Goal: Task Accomplishment & Management: Use online tool/utility

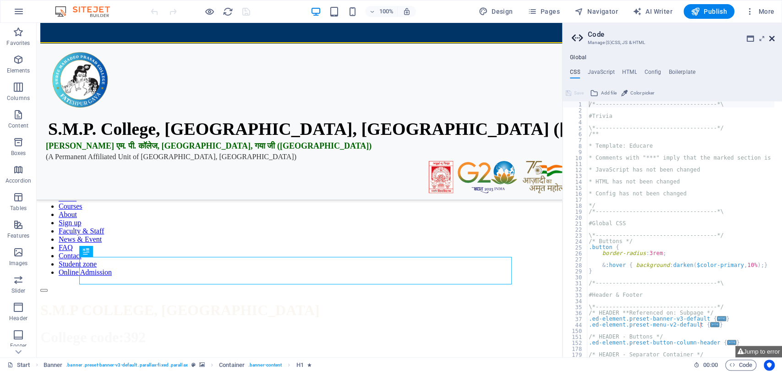
drag, startPoint x: 771, startPoint y: 39, endPoint x: 733, endPoint y: 22, distance: 41.2
click at [771, 39] on icon at bounding box center [771, 38] width 5 height 7
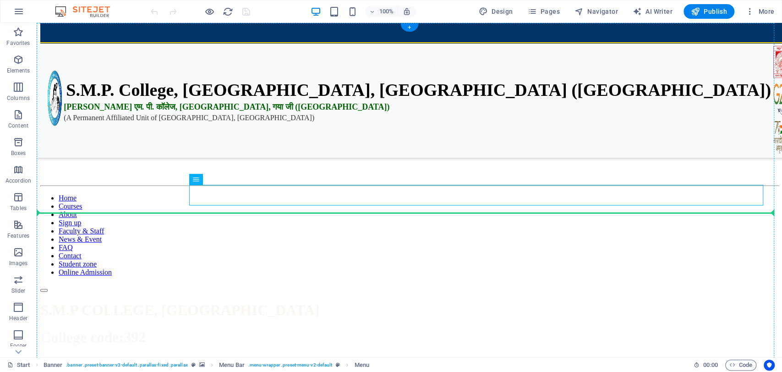
drag, startPoint x: 241, startPoint y: 204, endPoint x: 135, endPoint y: 142, distance: 122.4
click at [135, 142] on div "📢 2024-28 Admit Card Collect from College 📢 2024-28 1st Semester Exam Routine R…" at bounding box center [409, 163] width 738 height 257
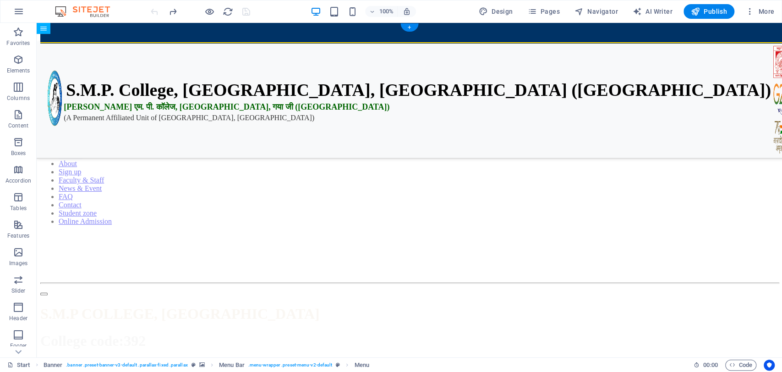
drag, startPoint x: 238, startPoint y: 202, endPoint x: 234, endPoint y: 132, distance: 69.8
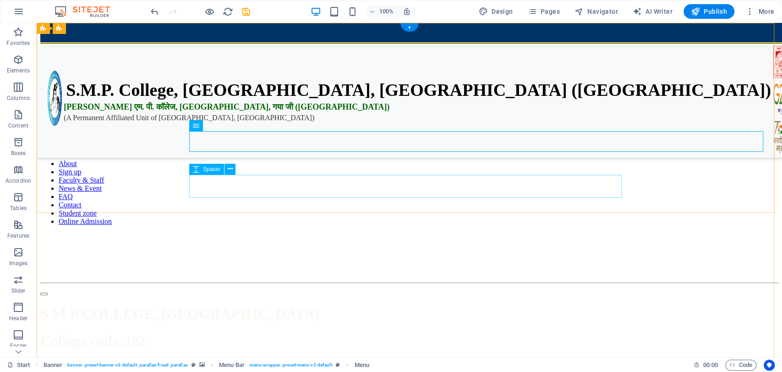
click at [291, 256] on div at bounding box center [409, 267] width 738 height 23
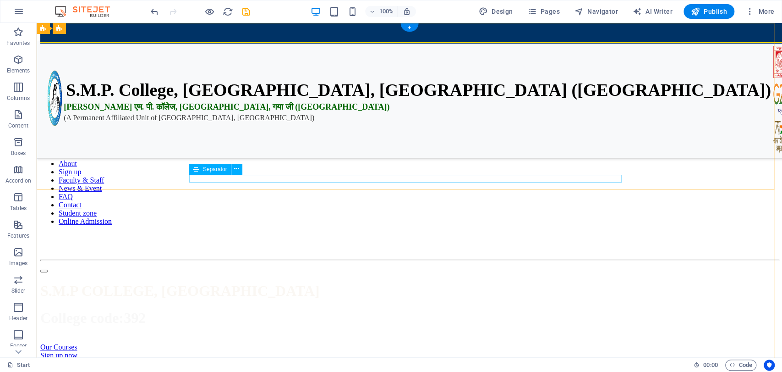
click at [333, 259] on div at bounding box center [409, 259] width 738 height 1
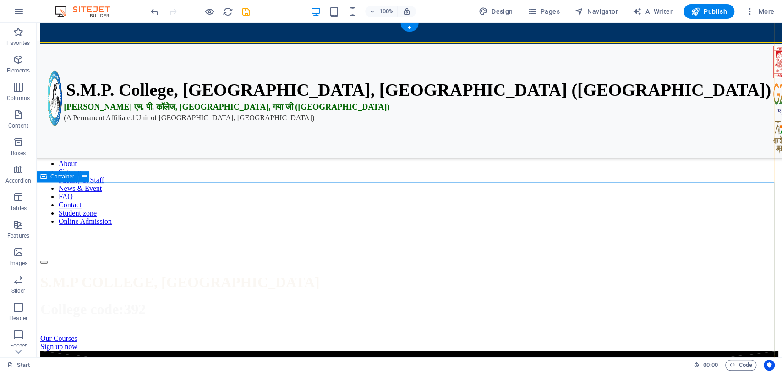
click at [334, 264] on div "S.M.P COLLEGE, [GEOGRAPHIC_DATA] code:392 Our Courses Sign up now" at bounding box center [409, 307] width 738 height 87
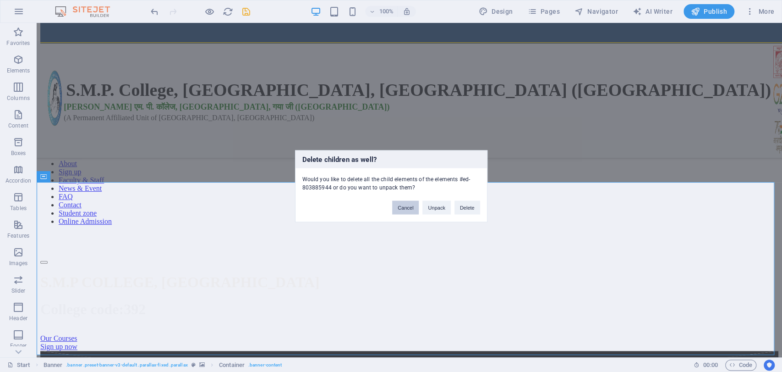
click at [411, 205] on button "Cancel" at bounding box center [405, 207] width 27 height 14
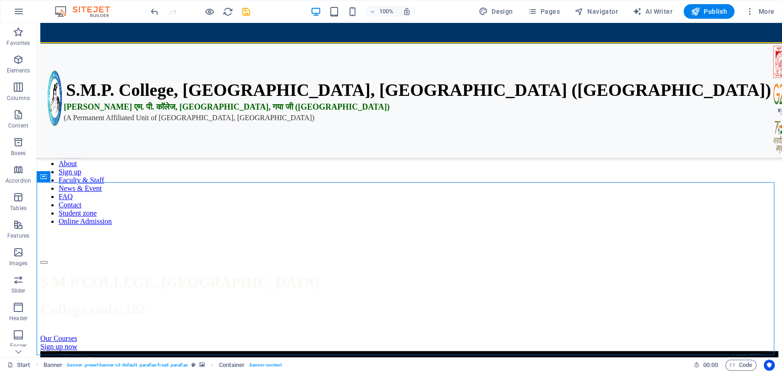
click at [345, 8] on div "100%" at bounding box center [363, 11] width 106 height 15
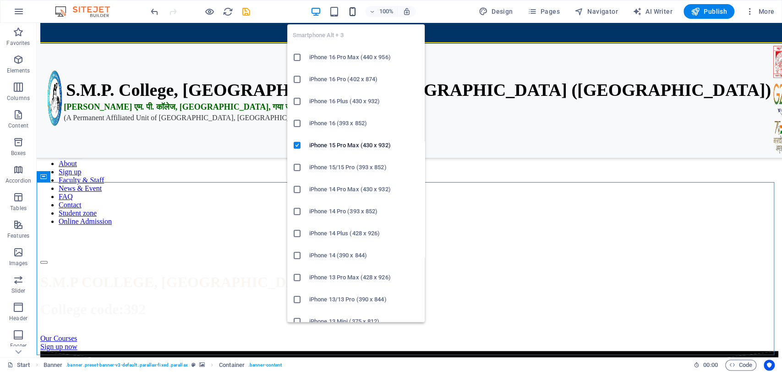
click at [352, 11] on icon "button" at bounding box center [352, 11] width 11 height 11
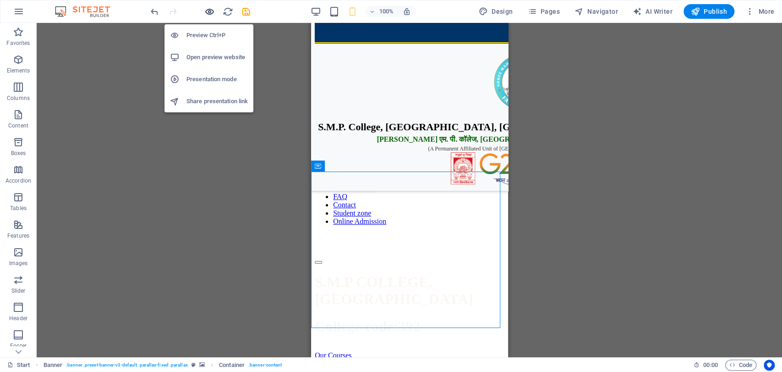
click at [208, 11] on icon "button" at bounding box center [209, 11] width 11 height 11
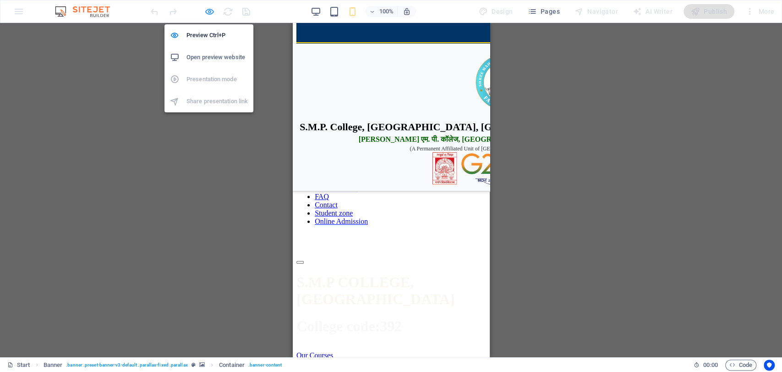
click at [212, 12] on icon "button" at bounding box center [209, 11] width 11 height 11
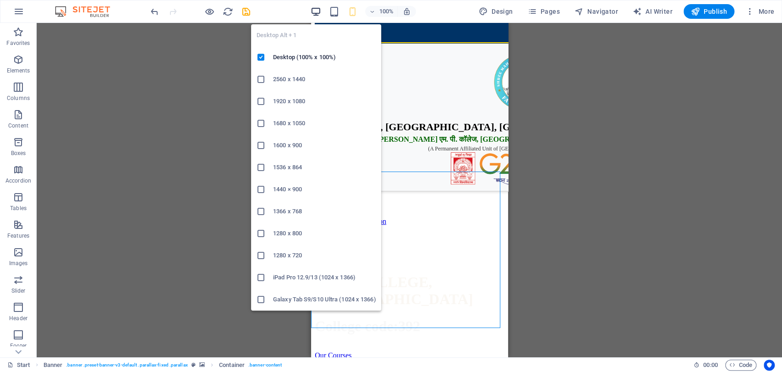
click at [313, 8] on icon "button" at bounding box center [316, 11] width 11 height 11
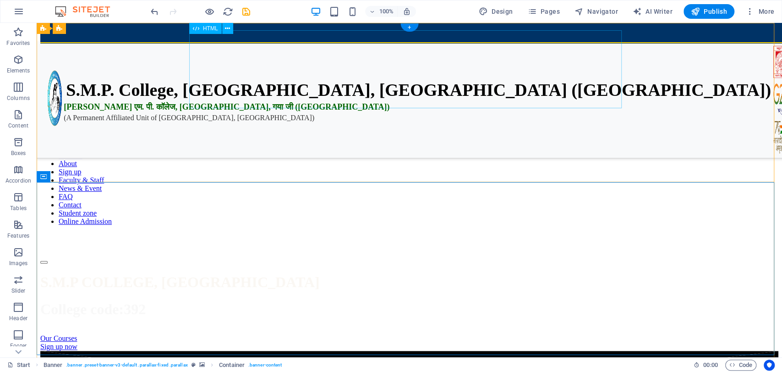
click at [433, 79] on div "S.M.P. College, [GEOGRAPHIC_DATA], [GEOGRAPHIC_DATA] ([GEOGRAPHIC_DATA]) एस. एम…" at bounding box center [409, 74] width 738 height 78
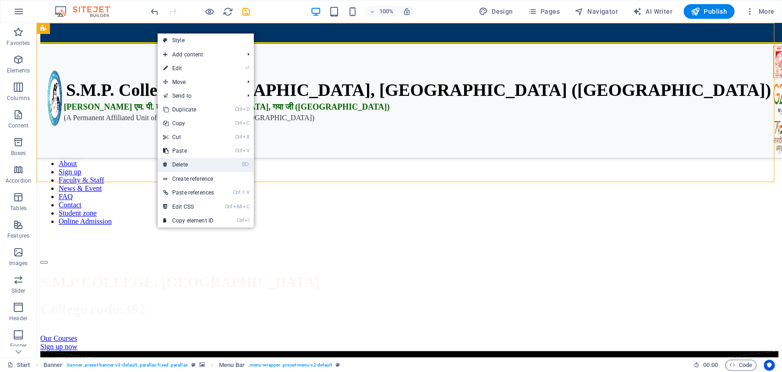
click at [201, 162] on link "⌦ Delete" at bounding box center [189, 165] width 62 height 14
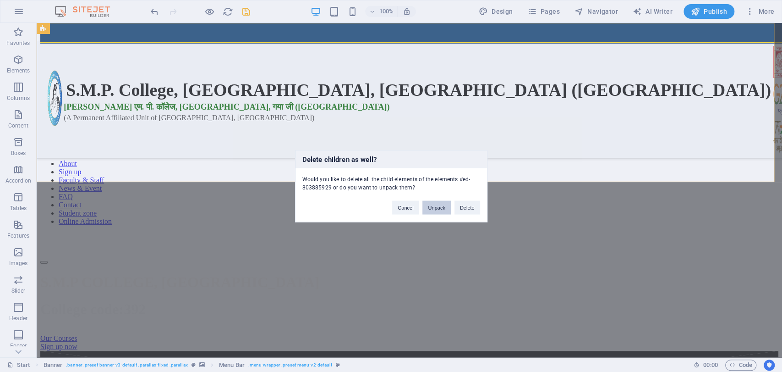
click at [437, 206] on button "Unpack" at bounding box center [436, 207] width 28 height 14
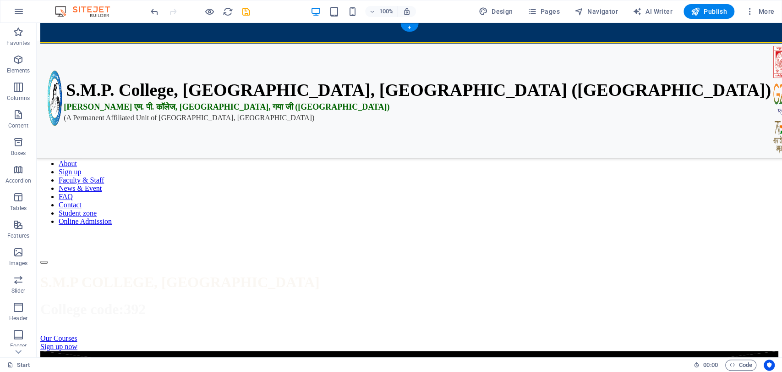
click at [473, 35] on figure at bounding box center [409, 35] width 738 height 0
click at [474, 35] on figure at bounding box center [409, 35] width 738 height 0
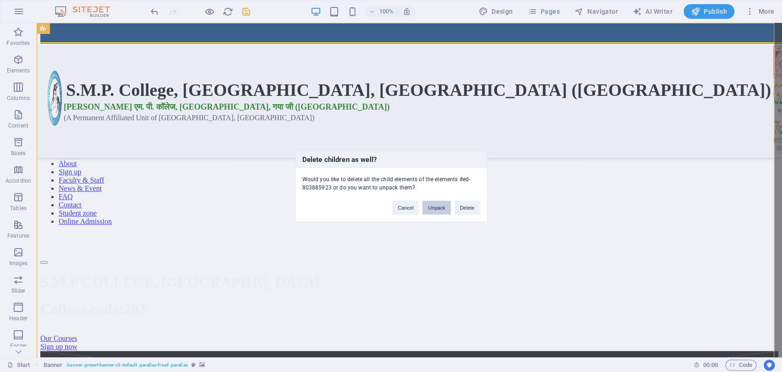
click at [440, 206] on button "Unpack" at bounding box center [436, 207] width 28 height 14
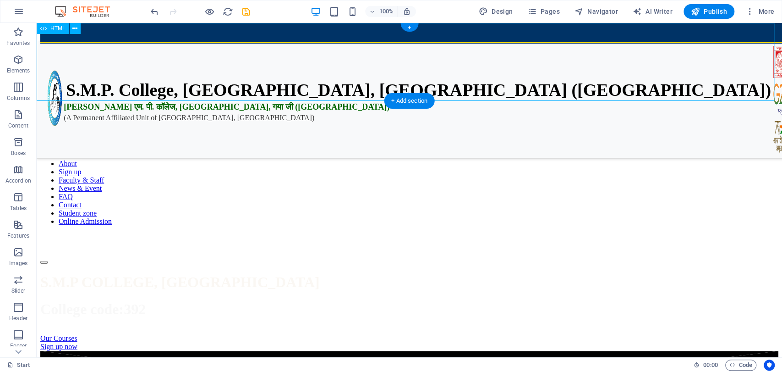
click at [444, 35] on div "S.M.P. College, [GEOGRAPHIC_DATA], [GEOGRAPHIC_DATA] ([GEOGRAPHIC_DATA]) एस. एम…" at bounding box center [409, 74] width 738 height 78
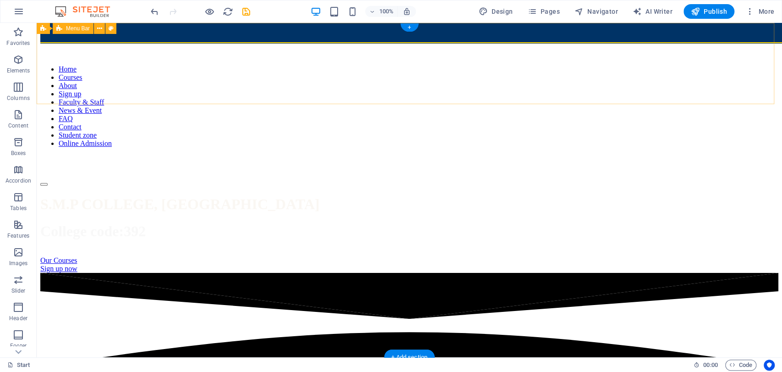
click at [652, 35] on div "📢 2024-28 Admit Card Collect from College 📢 2024-28 1st Semester Exam Routine R…" at bounding box center [409, 110] width 738 height 151
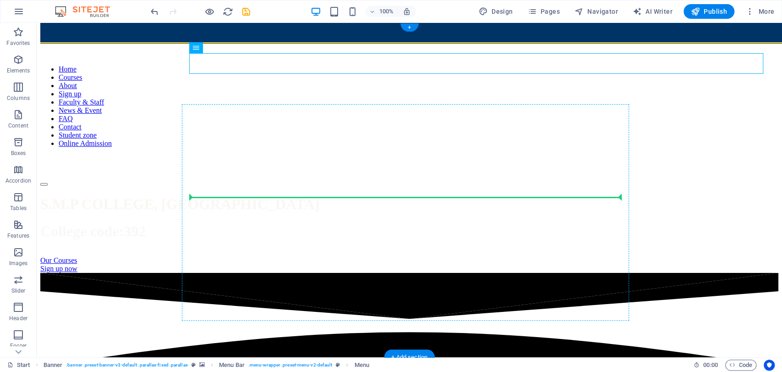
drag, startPoint x: 241, startPoint y: 72, endPoint x: 209, endPoint y: 199, distance: 130.5
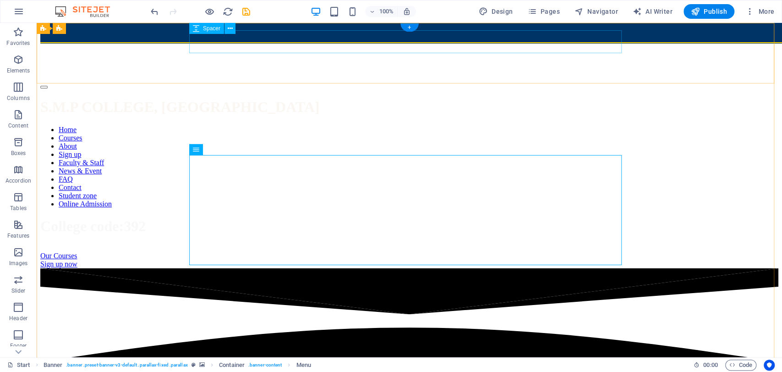
click at [266, 35] on div at bounding box center [409, 46] width 738 height 23
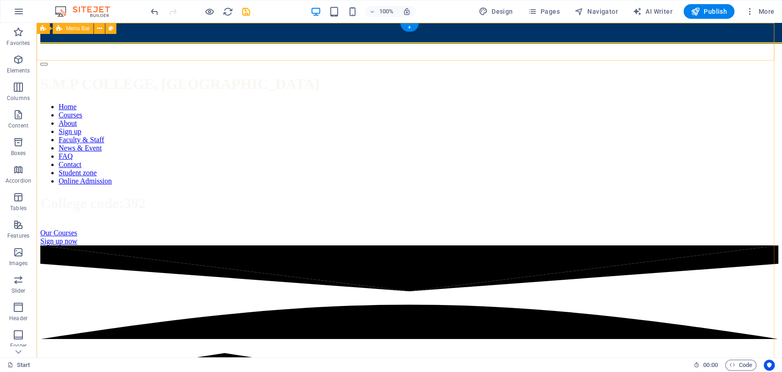
click at [293, 35] on div "📢 2024-28 Admit Card Collect from College 📢 2024-28 1st Semester Exam Routine R…" at bounding box center [409, 50] width 738 height 31
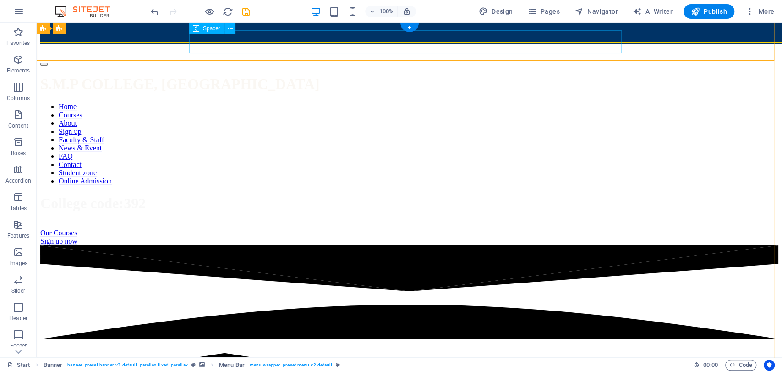
click at [295, 35] on div at bounding box center [409, 46] width 738 height 23
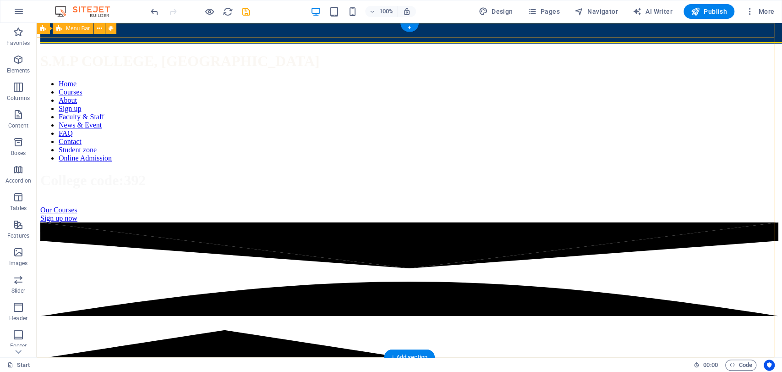
click at [295, 35] on div "📢 2024-28 Admit Card Collect from College 📢 2024-28 1st Semester Exam Routine R…" at bounding box center [409, 39] width 738 height 8
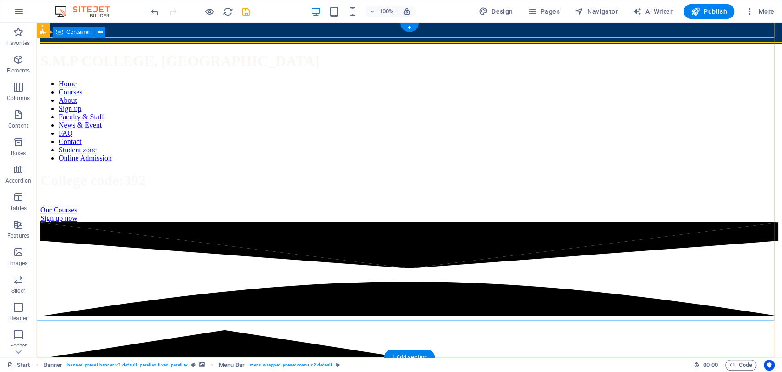
click at [299, 43] on div "S.M.P COLLEGE, FATEHPUR GAYA Home Courses About Sign up Faculty & Staff News & …" at bounding box center [409, 132] width 738 height 179
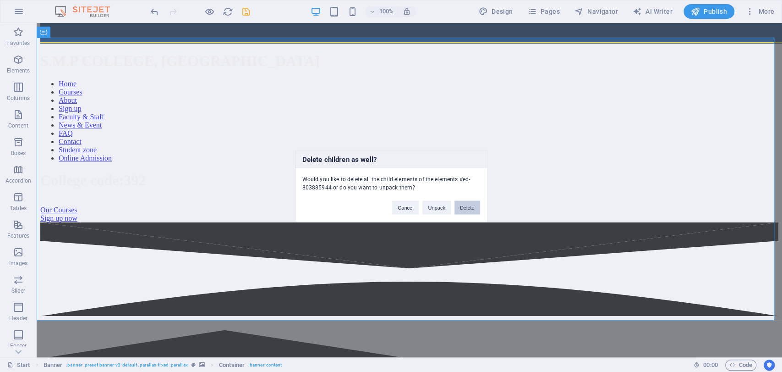
click at [473, 212] on button "Delete" at bounding box center [468, 207] width 26 height 14
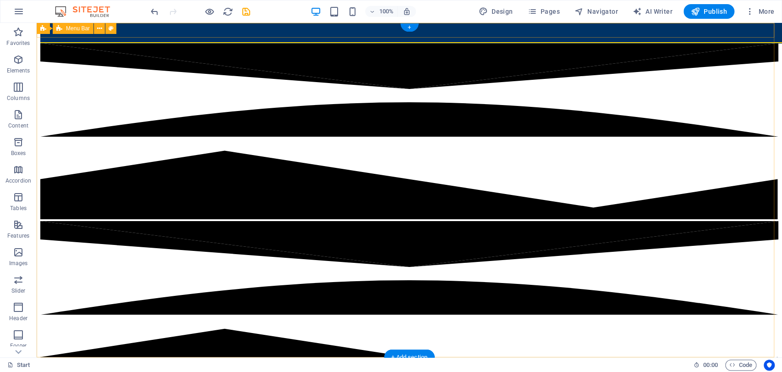
click at [527, 35] on div "📢 2024-28 Admit Card Collect from College 📢 2024-28 1st Semester Exam Routine R…" at bounding box center [409, 39] width 738 height 8
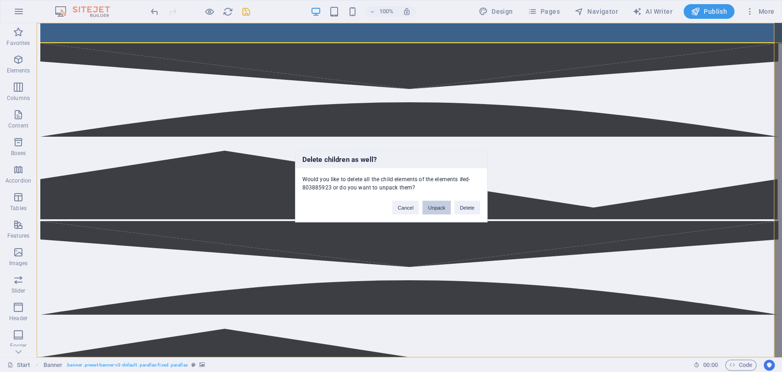
click at [436, 210] on button "Unpack" at bounding box center [436, 207] width 28 height 14
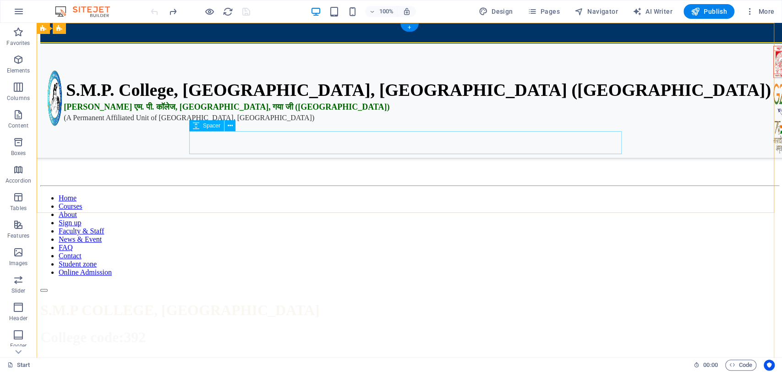
click at [356, 147] on div at bounding box center [409, 147] width 738 height 23
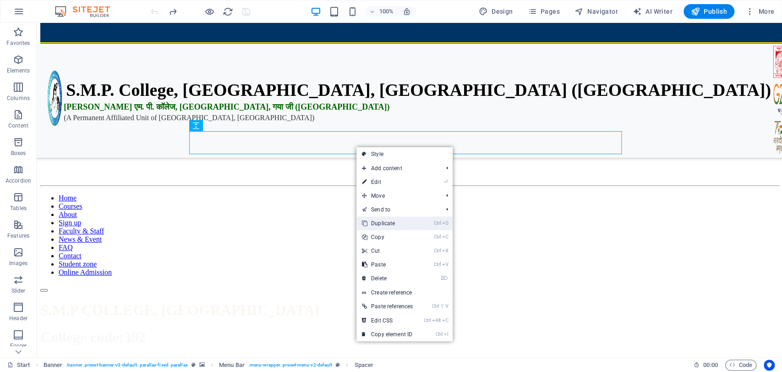
click at [396, 225] on link "Ctrl D Duplicate" at bounding box center [388, 223] width 62 height 14
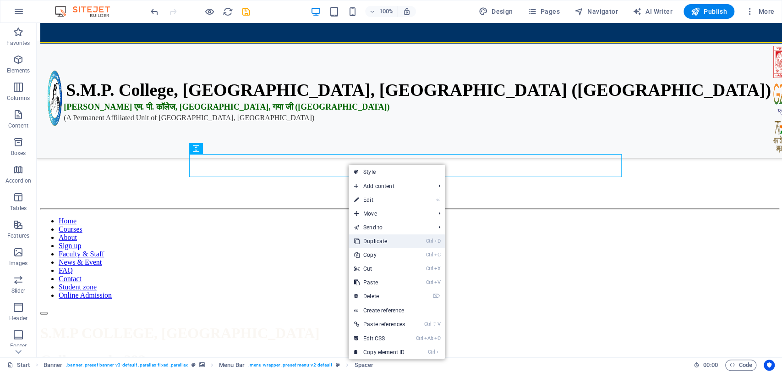
click at [385, 243] on link "Ctrl D Duplicate" at bounding box center [380, 241] width 62 height 14
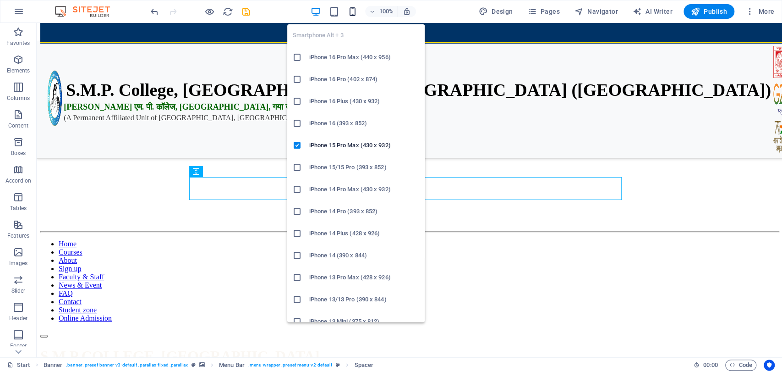
click at [351, 11] on icon "button" at bounding box center [352, 11] width 11 height 11
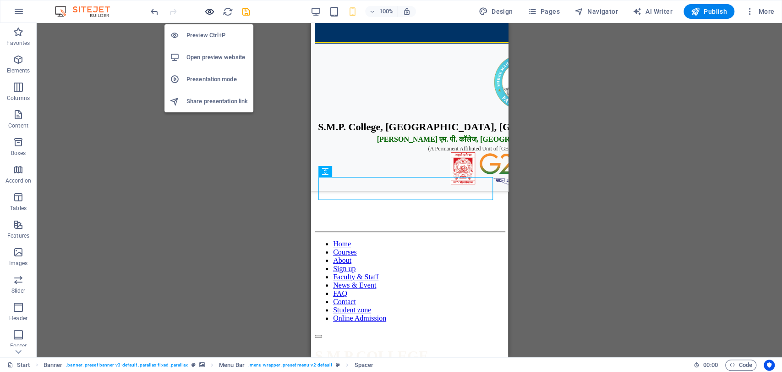
click at [208, 10] on icon "button" at bounding box center [209, 11] width 11 height 11
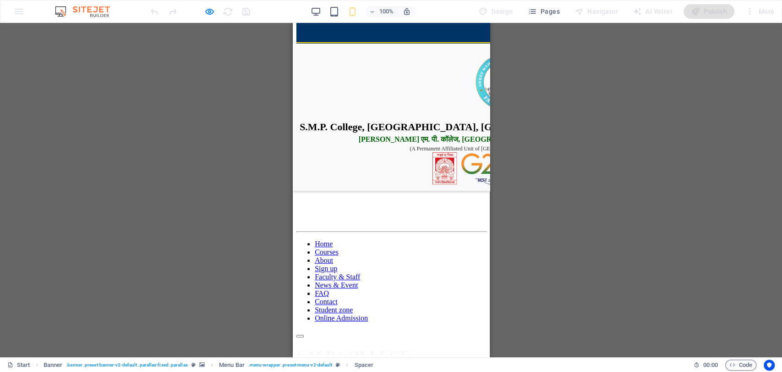
click at [472, 245] on div "📢 2024-28 Admit Card Collect from College 📢 2024-28 1st Semester Exam Routine R…" at bounding box center [391, 186] width 190 height 303
click at [469, 329] on div at bounding box center [391, 333] width 190 height 8
click at [303, 335] on button at bounding box center [299, 336] width 7 height 3
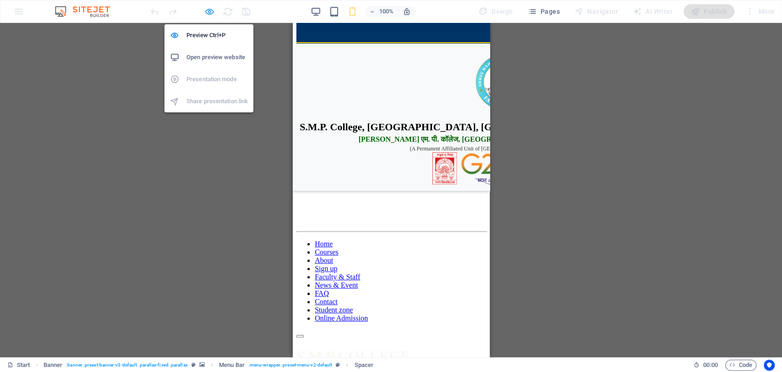
click at [210, 11] on icon "button" at bounding box center [209, 11] width 11 height 11
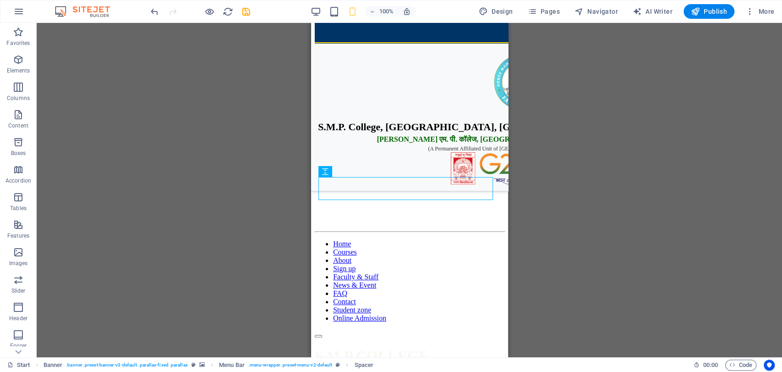
click at [305, 12] on div "100% Design Pages Navigator AI Writer Publish More" at bounding box center [463, 11] width 629 height 15
click at [311, 11] on div "100% Design Pages Navigator AI Writer Publish More" at bounding box center [463, 11] width 629 height 15
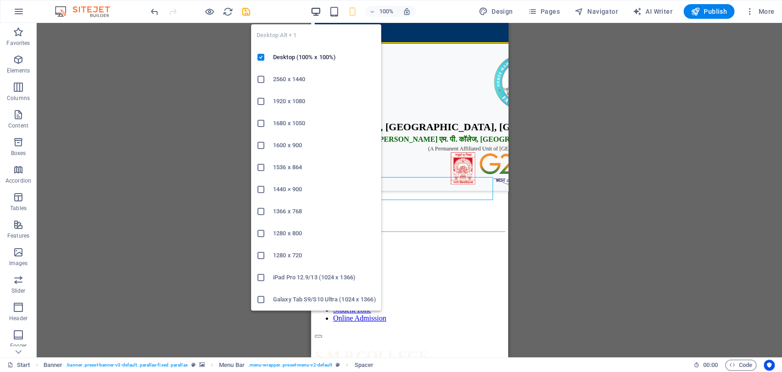
click at [321, 12] on icon "button" at bounding box center [316, 11] width 11 height 11
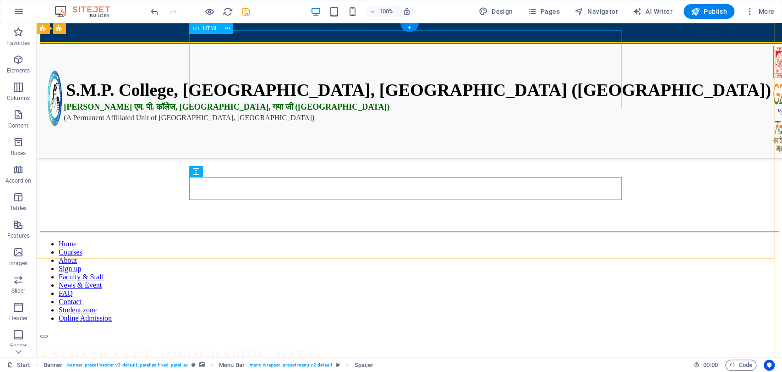
click at [467, 62] on div "S.M.P. College, [GEOGRAPHIC_DATA], [GEOGRAPHIC_DATA] ([GEOGRAPHIC_DATA]) एस. एम…" at bounding box center [409, 74] width 738 height 78
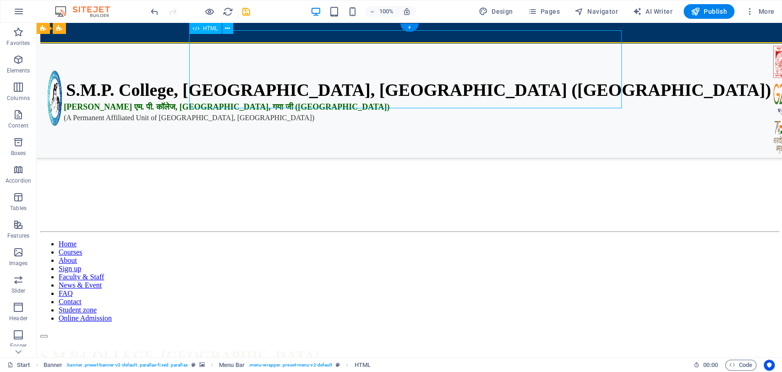
click at [467, 62] on div "S.M.P. College, [GEOGRAPHIC_DATA], [GEOGRAPHIC_DATA] ([GEOGRAPHIC_DATA]) एस. एम…" at bounding box center [409, 74] width 738 height 78
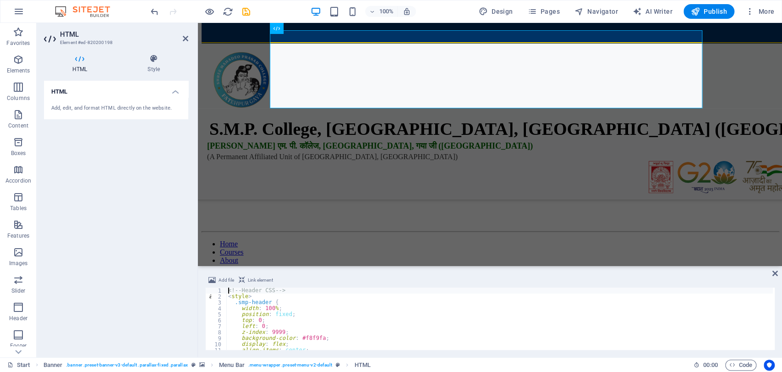
click at [383, 309] on div "<!-- Header CSS --> < style > .smp-header { width : 100 % ; position : fixed ; …" at bounding box center [499, 324] width 547 height 74
type textarea "<div style="height: 170px;"></div>"
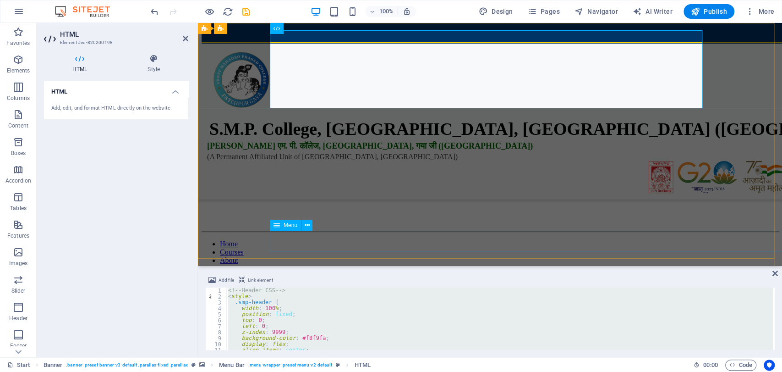
paste textarea
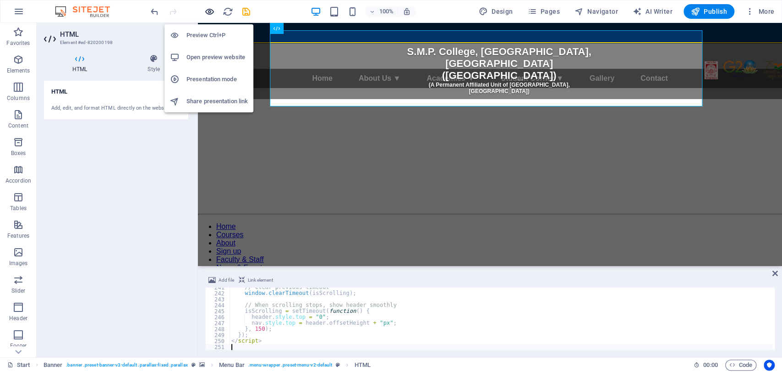
click at [206, 10] on icon "button" at bounding box center [209, 11] width 11 height 11
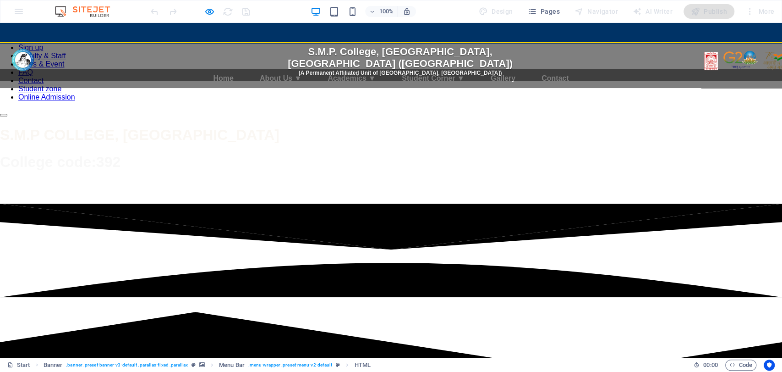
scroll to position [407, 0]
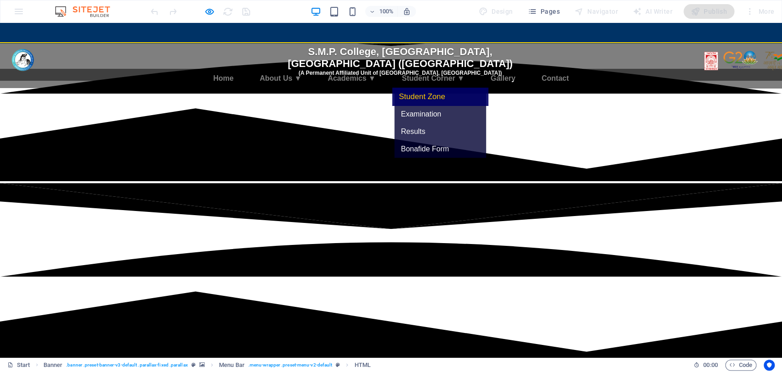
click at [488, 100] on link "Student Zone" at bounding box center [440, 97] width 96 height 18
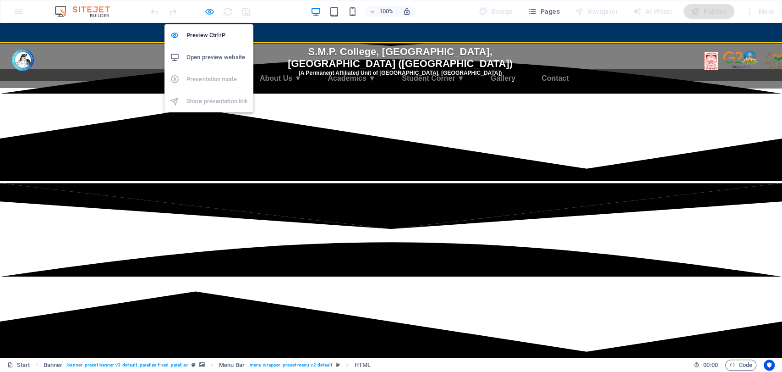
click at [211, 11] on icon "button" at bounding box center [209, 11] width 11 height 11
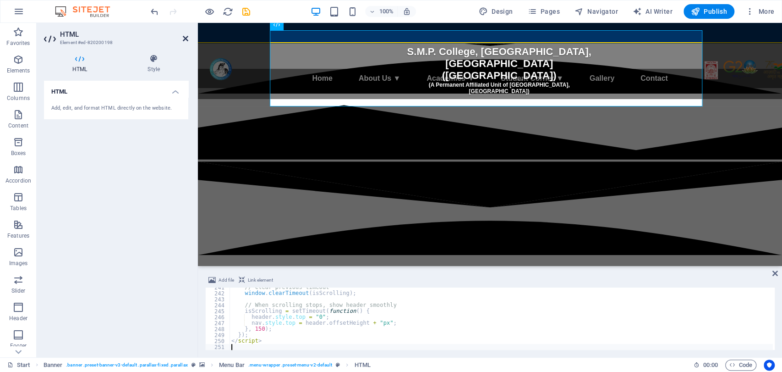
click at [187, 38] on icon at bounding box center [185, 38] width 5 height 7
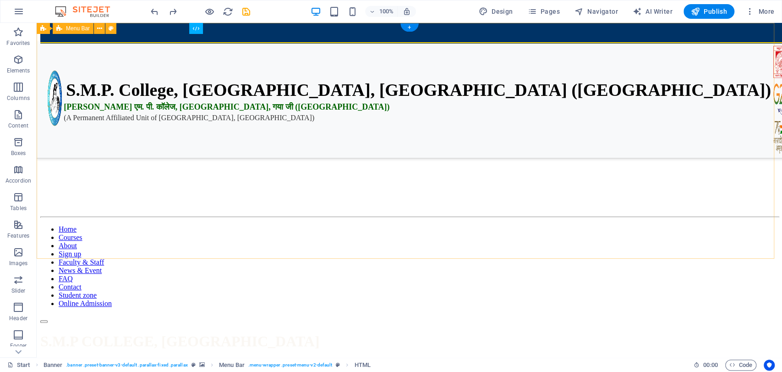
scroll to position [0, 0]
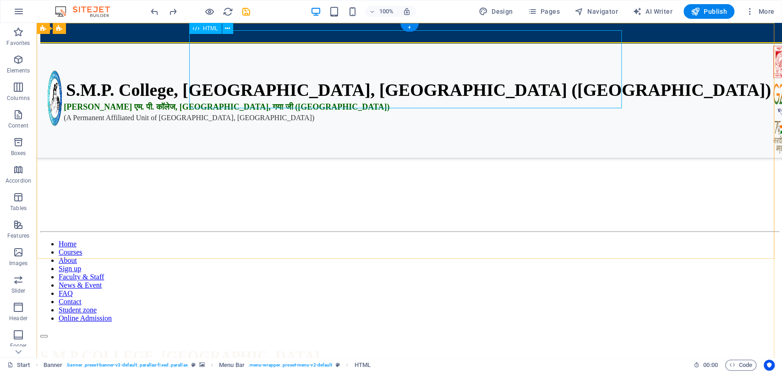
click at [468, 89] on div "S.M.P. College, [GEOGRAPHIC_DATA], [GEOGRAPHIC_DATA] ([GEOGRAPHIC_DATA]) एस. एम…" at bounding box center [409, 74] width 738 height 78
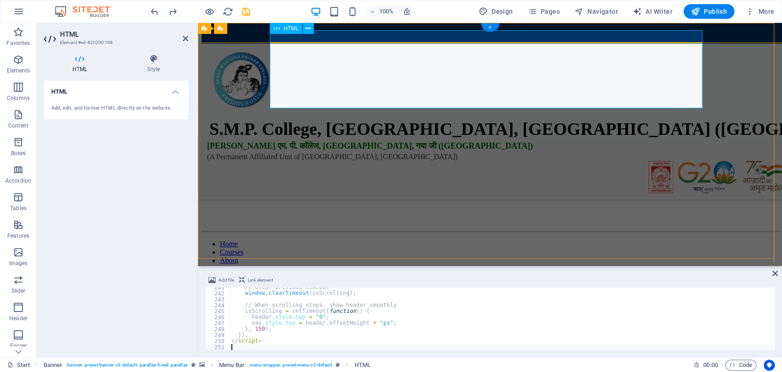
scroll to position [741, 0]
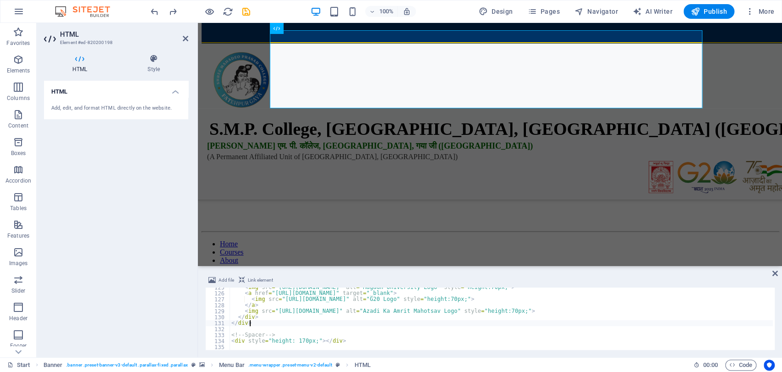
click at [380, 323] on div "< img src = "[URL][DOMAIN_NAME]" alt = "Magadh University Logo" style = "height…" at bounding box center [501, 321] width 543 height 74
type textarea "<div style="height: 170px;"></div>"
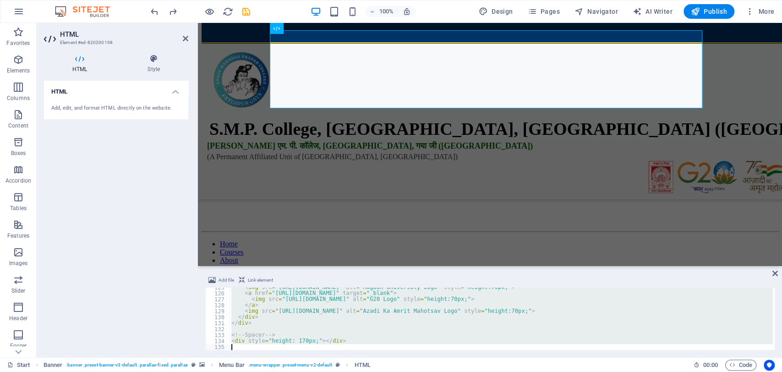
paste textarea
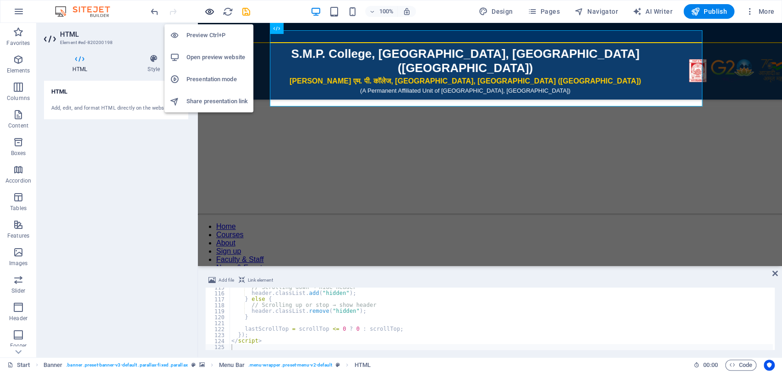
click at [206, 6] on icon "button" at bounding box center [209, 11] width 11 height 11
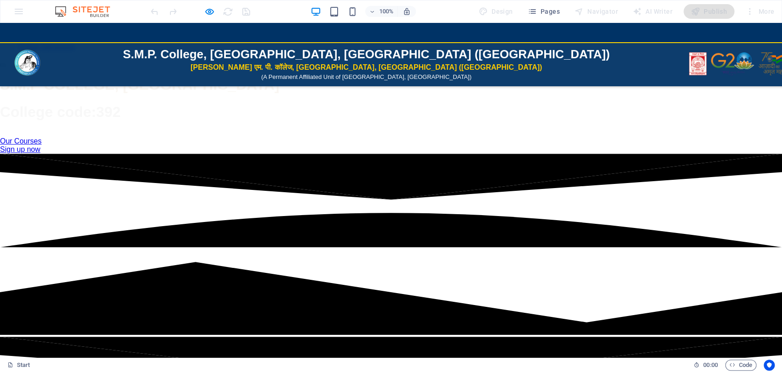
scroll to position [254, 0]
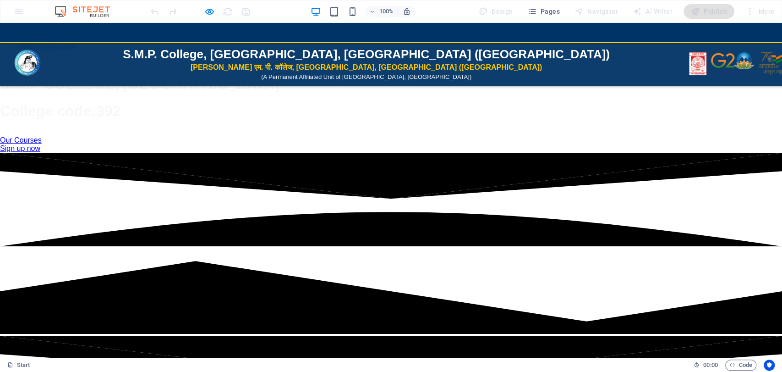
click at [61, 42] on link "Student zone" at bounding box center [39, 38] width 43 height 8
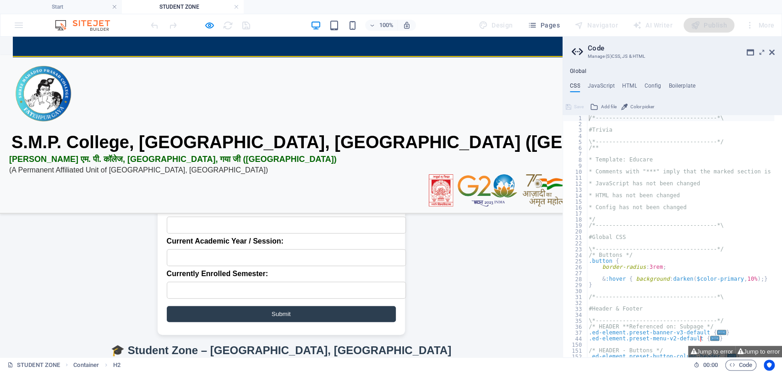
scroll to position [327, 0]
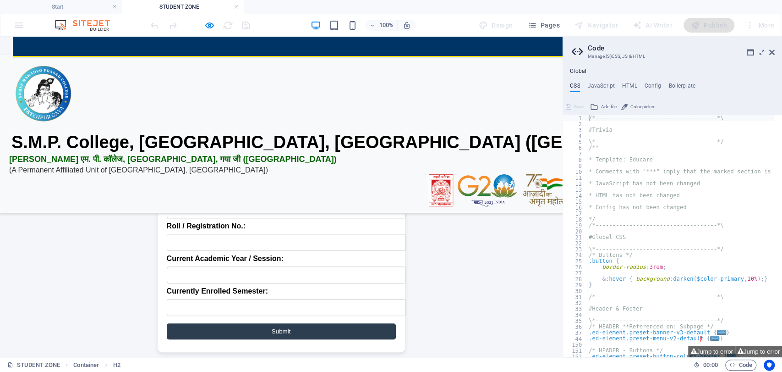
click at [776, 49] on aside "Code Manage (S)CSS, JS & HTML Global CSS JavaScript HTML Config Boilerplate /*-…" at bounding box center [672, 197] width 220 height 320
click at [774, 54] on aside "Code Manage (S)CSS, JS & HTML Global CSS JavaScript HTML Config Boilerplate /*-…" at bounding box center [672, 197] width 220 height 320
drag, startPoint x: 210, startPoint y: 29, endPoint x: 220, endPoint y: 29, distance: 10.1
click at [210, 29] on icon "button" at bounding box center [209, 25] width 11 height 11
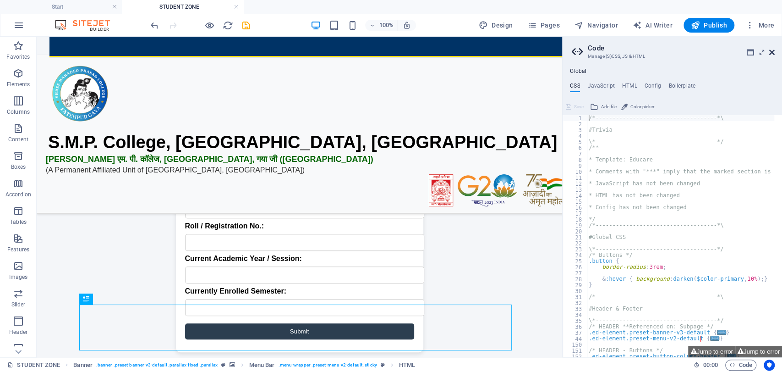
click at [771, 53] on icon at bounding box center [771, 52] width 5 height 7
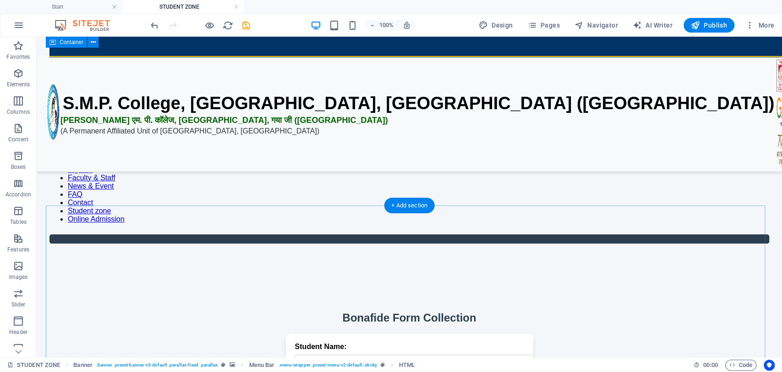
scroll to position [0, 0]
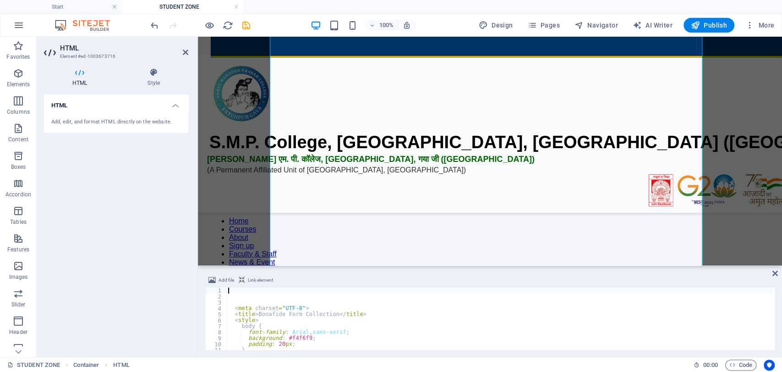
scroll to position [244, 0]
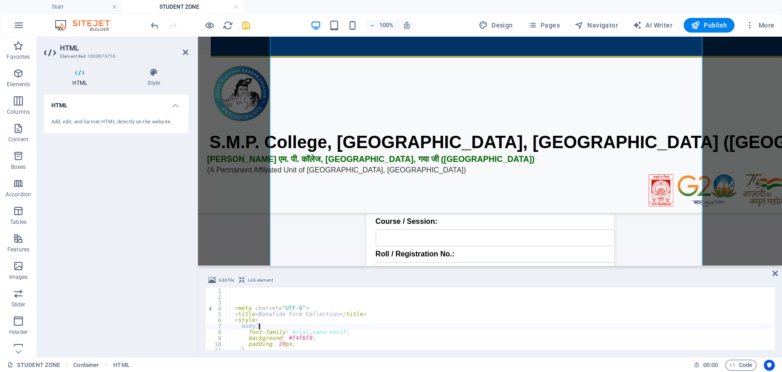
click at [502, 329] on div "< meta charset = "UTF-8" > < title > Bonafide Form Collection </ title > < styl…" at bounding box center [499, 324] width 547 height 74
type textarea "body {"
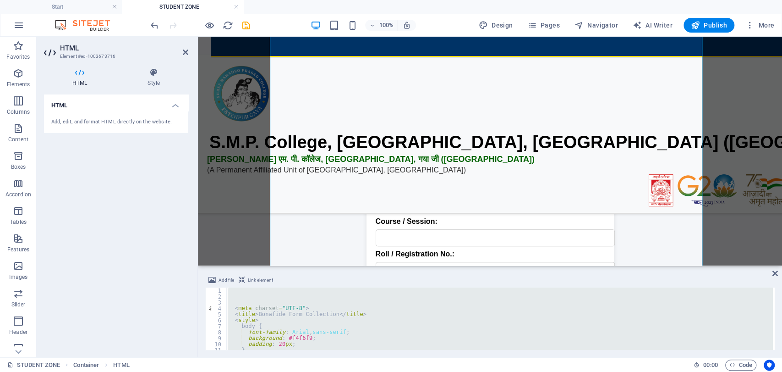
click at [412, 335] on div "< meta charset = "UTF-8" > < title > Bonafide Form Collection </ title > < styl…" at bounding box center [499, 318] width 547 height 62
type textarea "font-family: [PERSON_NAME], sans-serif;"
click at [336, 346] on div "< meta charset = "UTF-8" > < title > Bonafide Form Collection </ title > < styl…" at bounding box center [499, 318] width 547 height 62
type textarea "padding: 20px;"
paste textarea
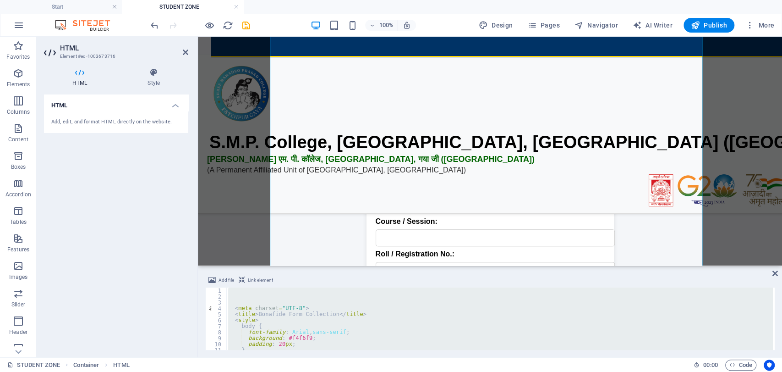
scroll to position [676, 0]
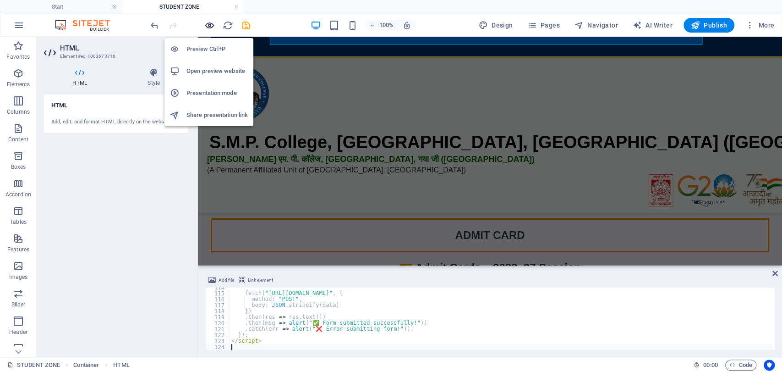
click at [209, 25] on icon "button" at bounding box center [209, 25] width 11 height 11
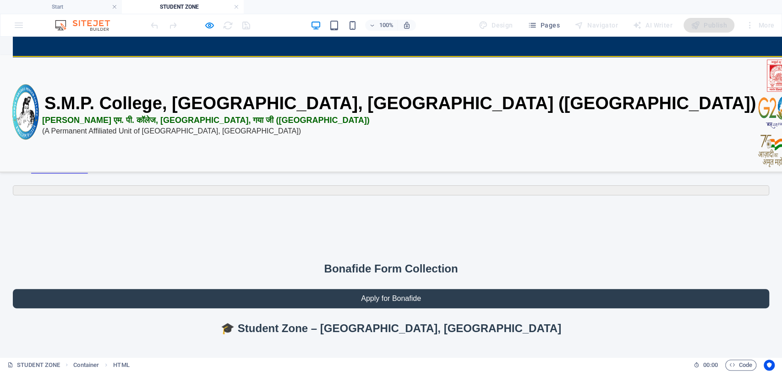
scroll to position [140, 0]
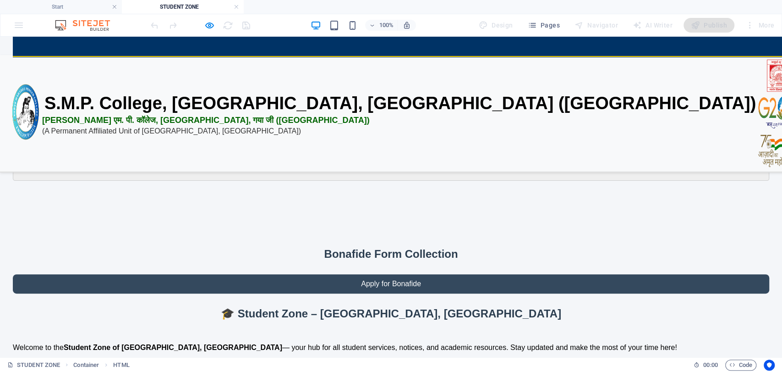
click at [379, 274] on button "Apply for Bonafide" at bounding box center [391, 283] width 757 height 19
click at [411, 274] on button "Apply for Bonafide" at bounding box center [391, 283] width 757 height 19
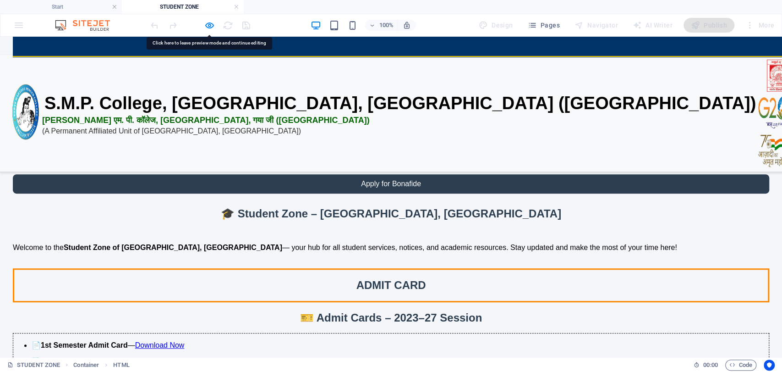
scroll to position [314, 0]
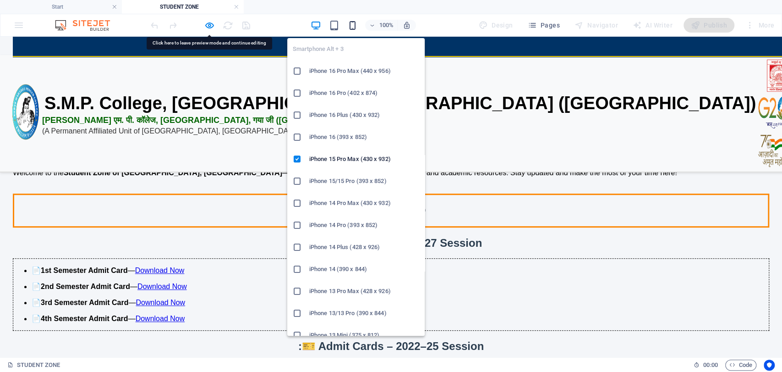
click at [356, 26] on icon "button" at bounding box center [352, 25] width 11 height 11
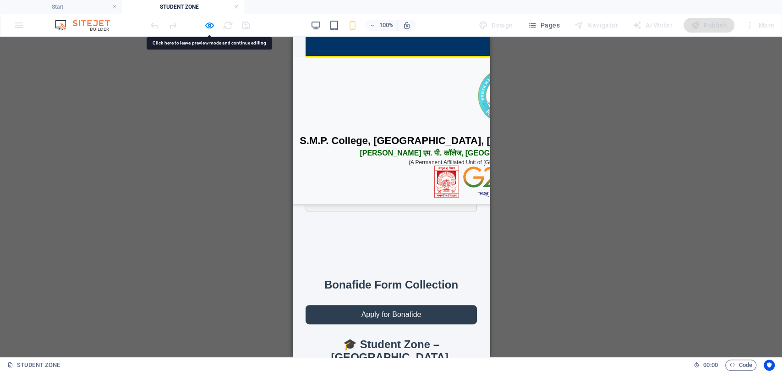
scroll to position [0, 0]
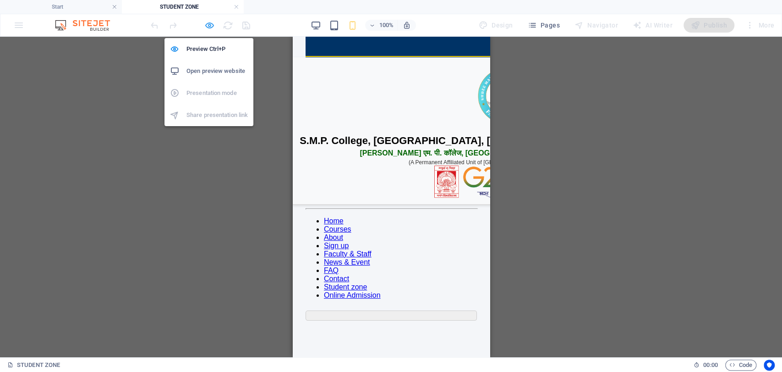
click at [209, 26] on icon "button" at bounding box center [209, 25] width 11 height 11
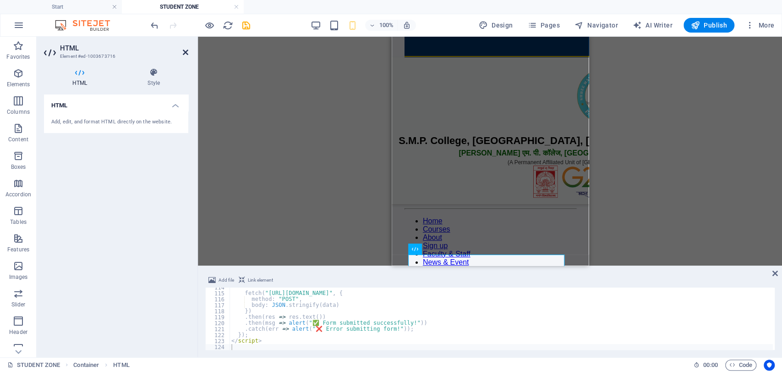
click at [186, 53] on icon at bounding box center [185, 52] width 5 height 7
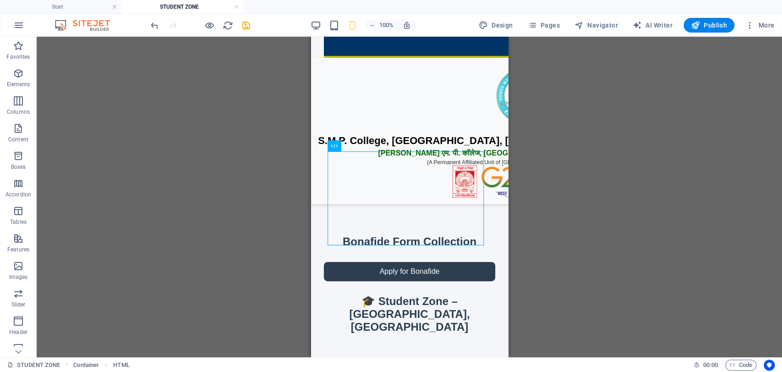
scroll to position [153, 0]
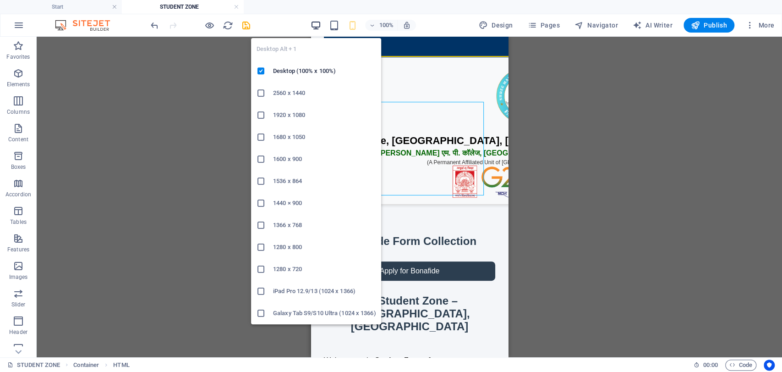
click at [319, 24] on icon "button" at bounding box center [316, 25] width 11 height 11
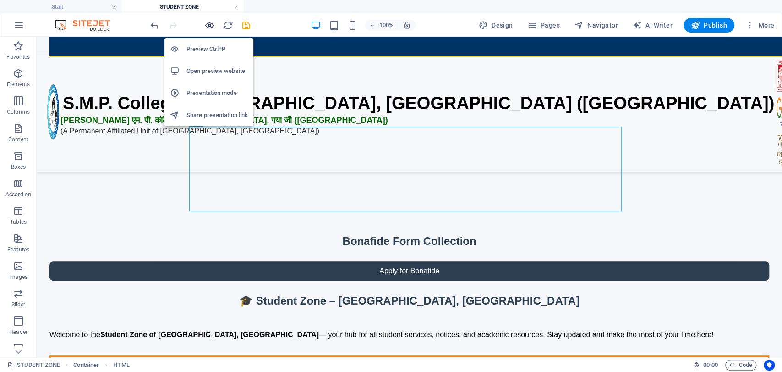
click at [213, 27] on icon "button" at bounding box center [209, 25] width 11 height 11
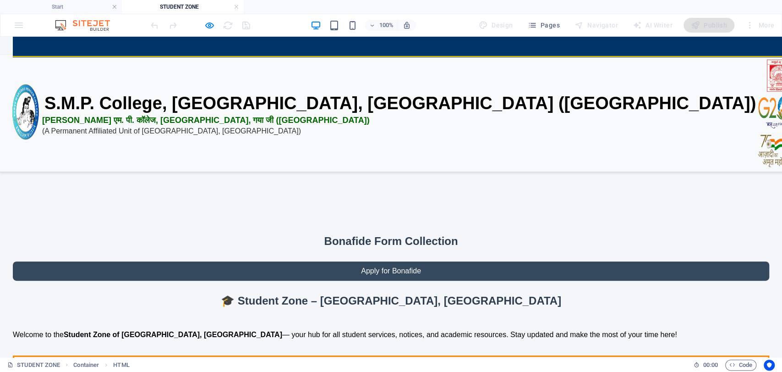
click at [407, 261] on button "Apply for Bonafide" at bounding box center [391, 270] width 757 height 19
click at [401, 261] on button "Apply for Bonafide" at bounding box center [391, 270] width 757 height 19
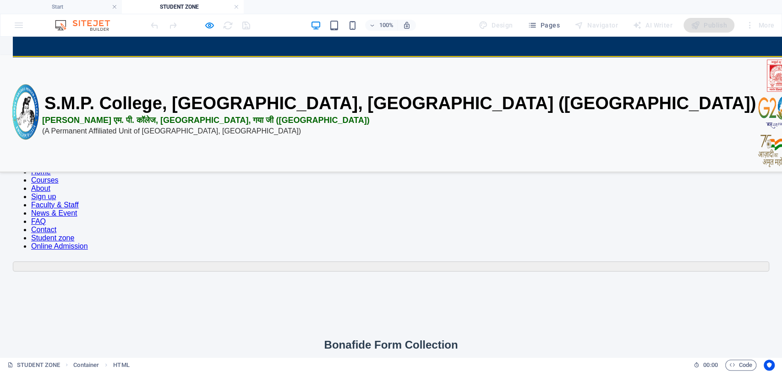
scroll to position [0, 0]
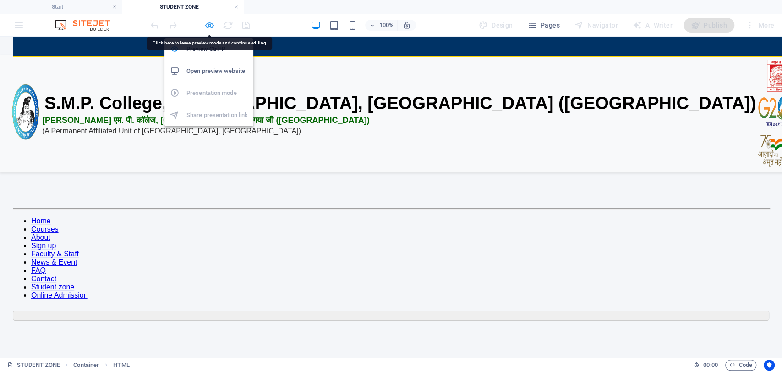
drag, startPoint x: 392, startPoint y: 262, endPoint x: 209, endPoint y: 21, distance: 302.8
click at [209, 21] on icon "button" at bounding box center [209, 25] width 11 height 11
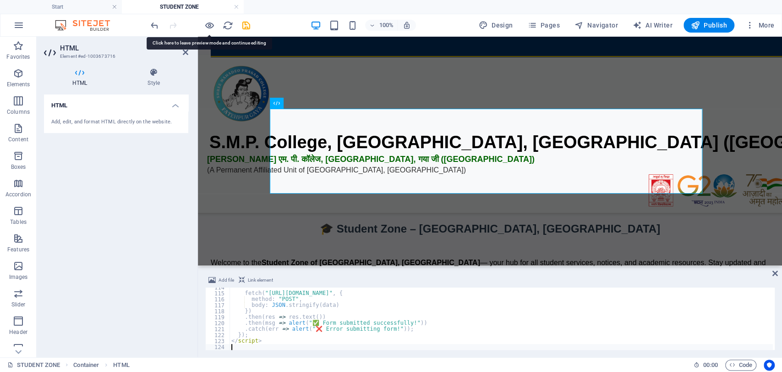
type textarea "</script>"
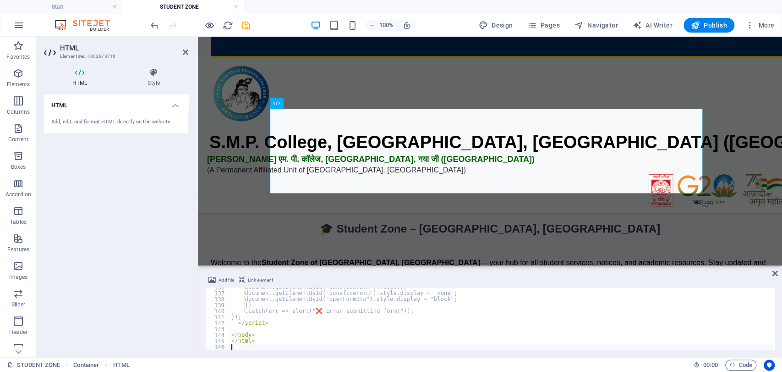
scroll to position [807, 0]
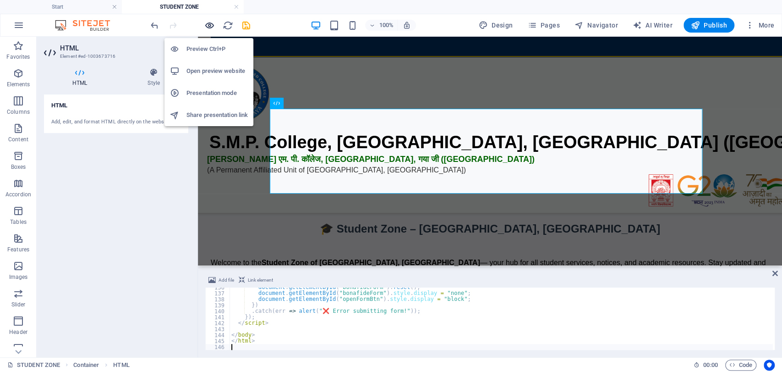
click at [206, 23] on icon "button" at bounding box center [209, 25] width 11 height 11
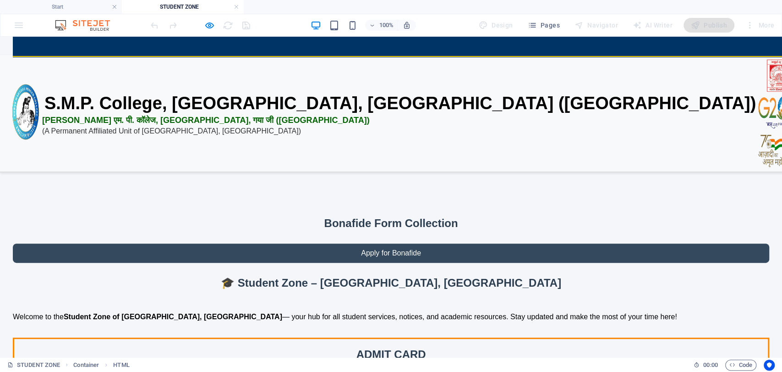
click at [418, 243] on button "Apply for Bonafide" at bounding box center [391, 252] width 757 height 19
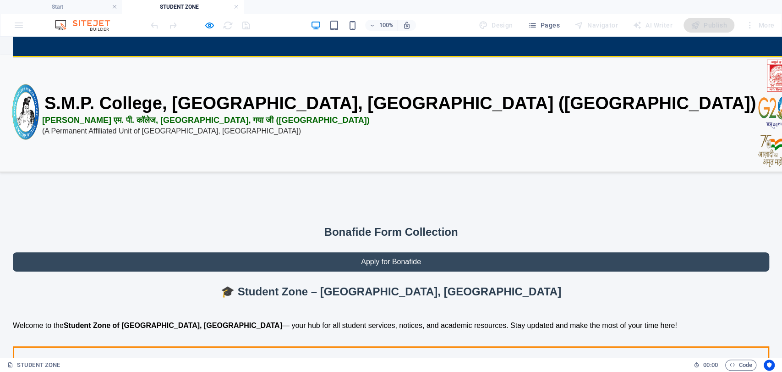
scroll to position [39, 0]
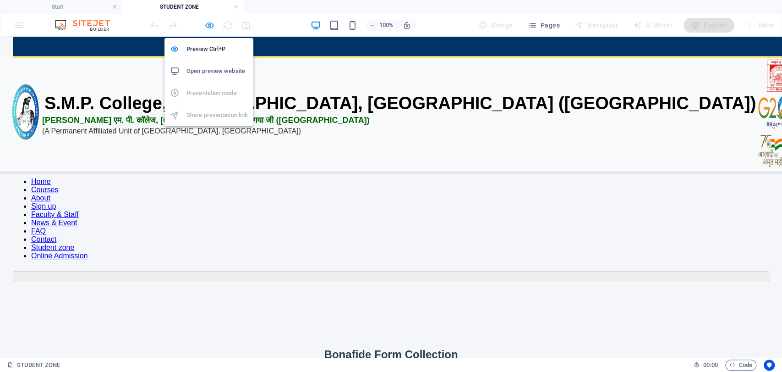
click at [213, 22] on icon "button" at bounding box center [209, 25] width 11 height 11
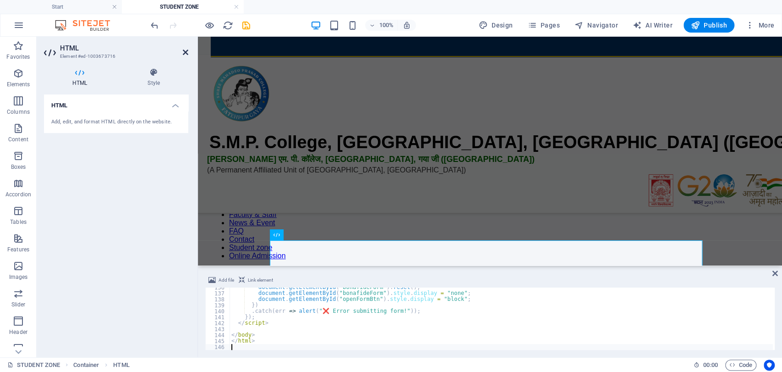
click at [188, 55] on icon at bounding box center [185, 52] width 5 height 7
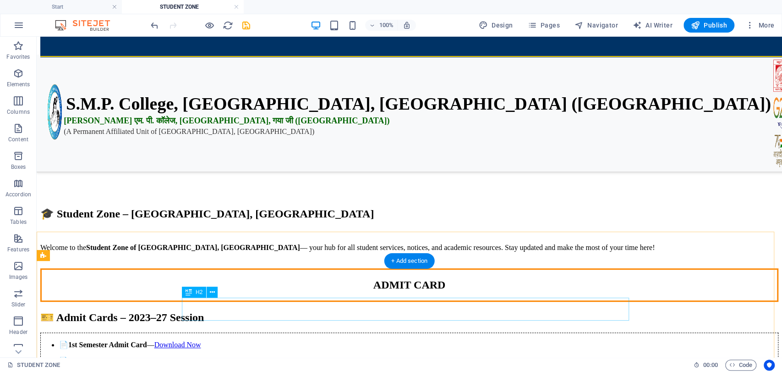
click at [582, 311] on div "🎫 Admit Cards – 2023–27 Session" at bounding box center [409, 317] width 738 height 13
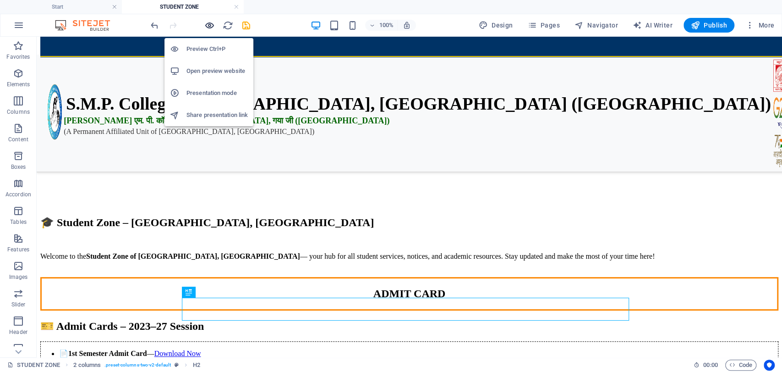
click at [208, 23] on icon "button" at bounding box center [209, 25] width 11 height 11
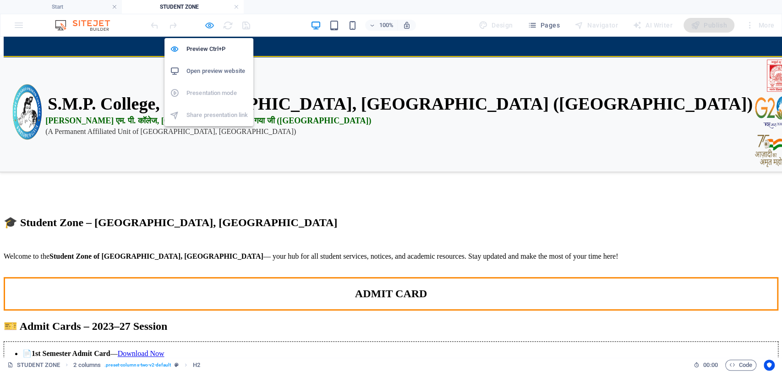
click at [208, 23] on icon "button" at bounding box center [209, 25] width 11 height 11
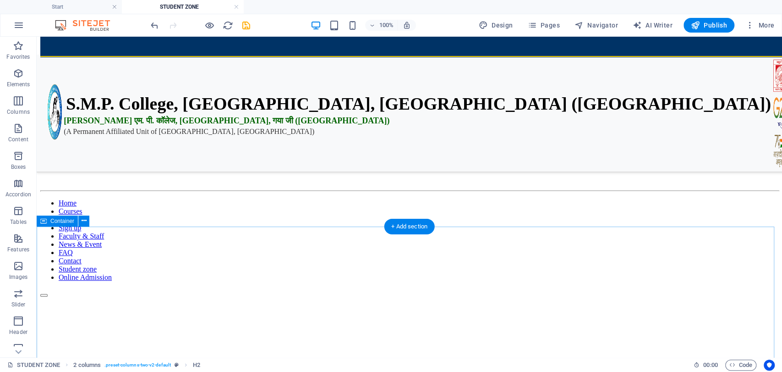
scroll to position [0, 0]
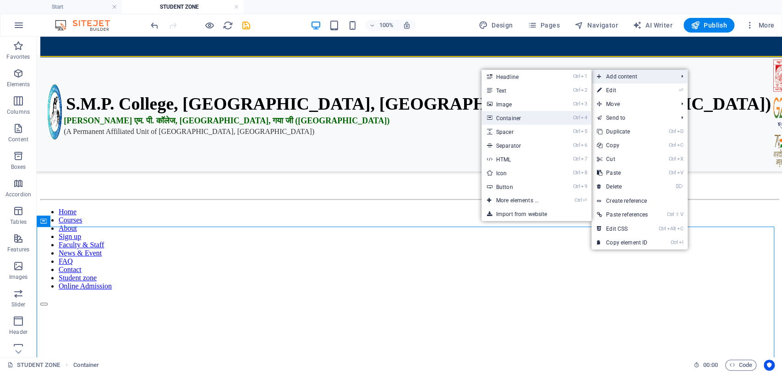
click at [508, 116] on link "Ctrl 4 Container" at bounding box center [520, 118] width 76 height 14
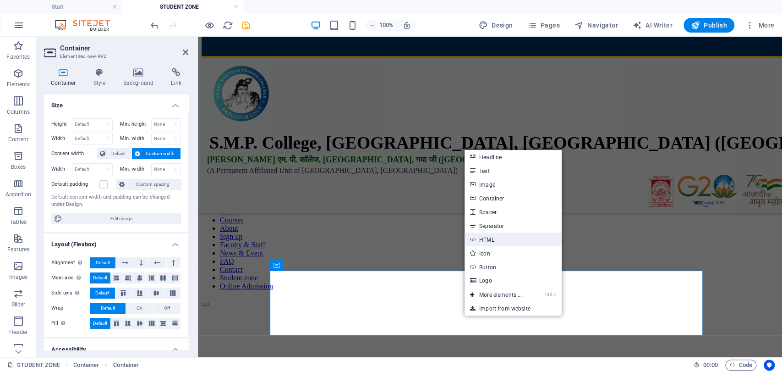
click at [512, 243] on link "HTML" at bounding box center [513, 239] width 97 height 14
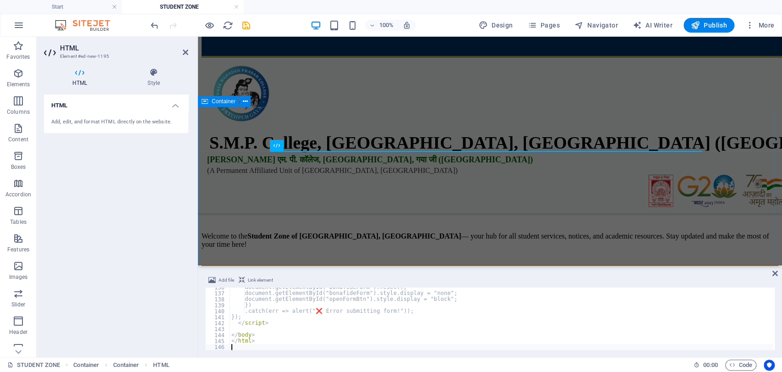
scroll to position [807, 0]
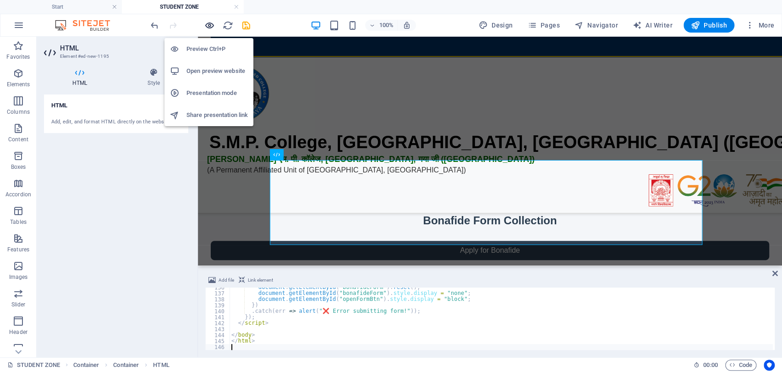
click at [209, 27] on icon "button" at bounding box center [209, 25] width 11 height 11
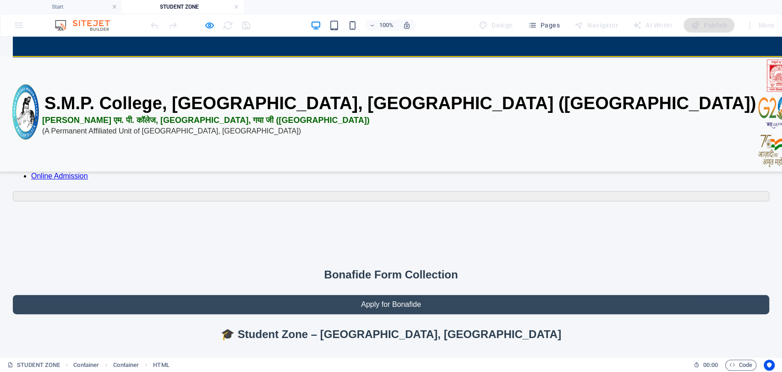
click at [397, 295] on button "Apply for Bonafide" at bounding box center [391, 304] width 757 height 19
click at [398, 295] on button "Apply for Bonafide" at bounding box center [391, 304] width 757 height 19
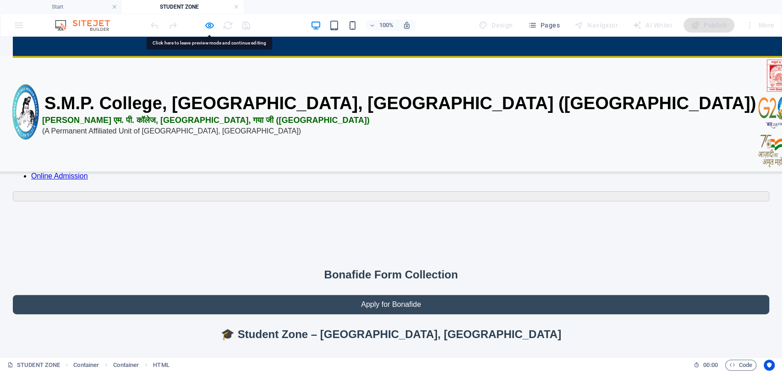
click at [398, 295] on button "Apply for Bonafide" at bounding box center [391, 304] width 757 height 19
click at [400, 295] on button "Apply for Bonafide" at bounding box center [391, 304] width 757 height 19
click at [401, 295] on button "Apply for Bonafide" at bounding box center [391, 304] width 757 height 19
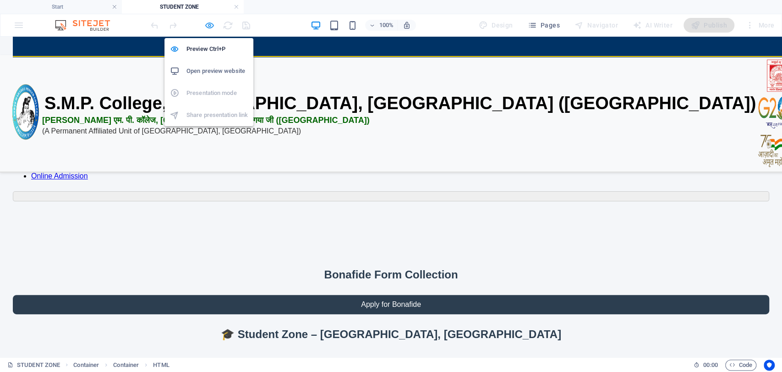
click at [214, 27] on icon "button" at bounding box center [209, 25] width 11 height 11
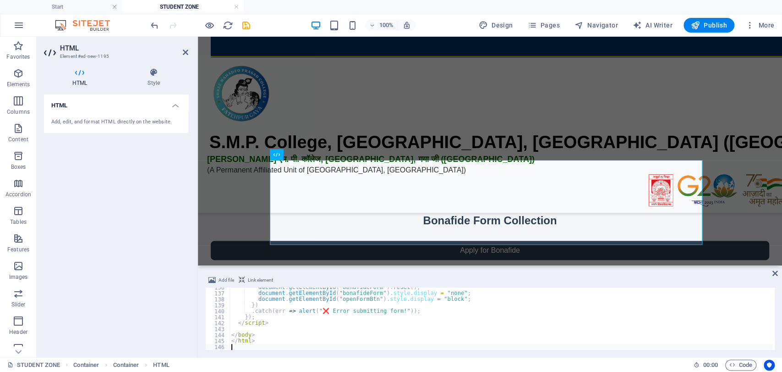
type textarea "</html>"
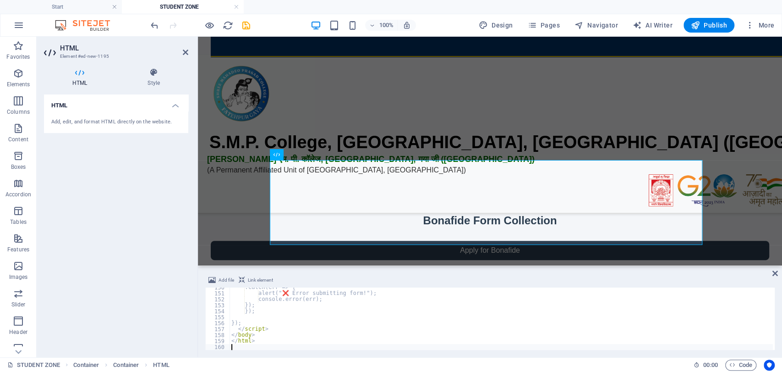
scroll to position [891, 0]
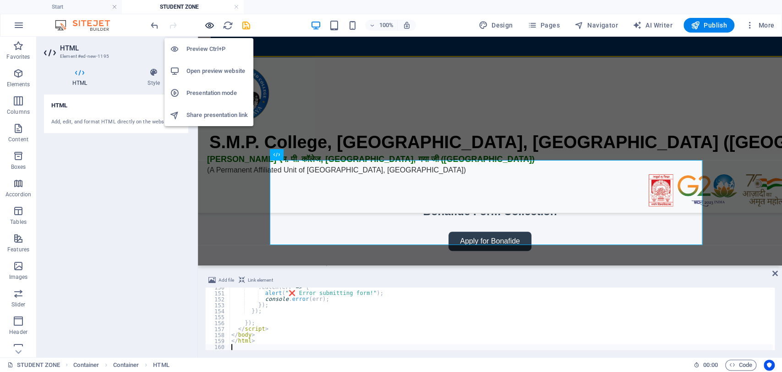
click at [205, 24] on icon "button" at bounding box center [209, 25] width 11 height 11
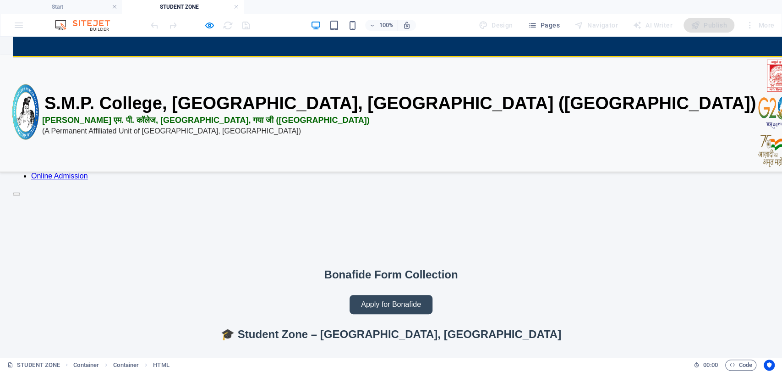
click at [399, 295] on button "Apply for Bonafide" at bounding box center [391, 304] width 83 height 19
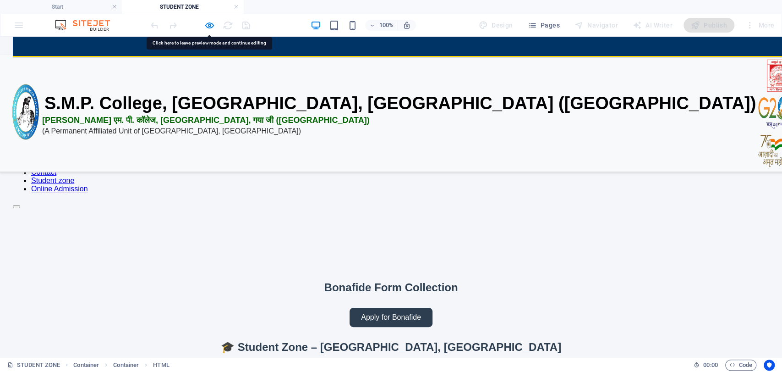
scroll to position [0, 0]
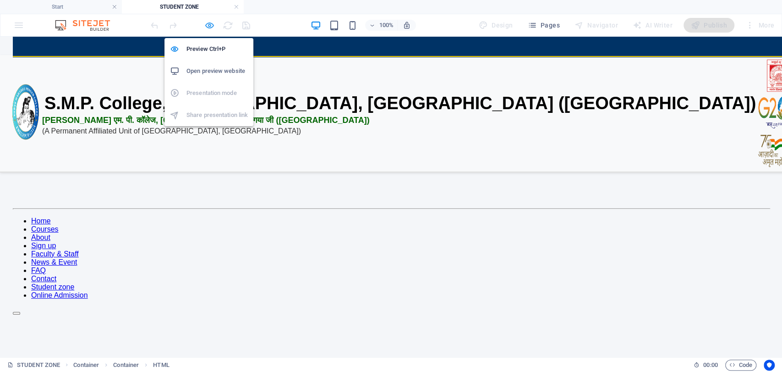
click at [204, 25] on icon "button" at bounding box center [209, 25] width 11 height 11
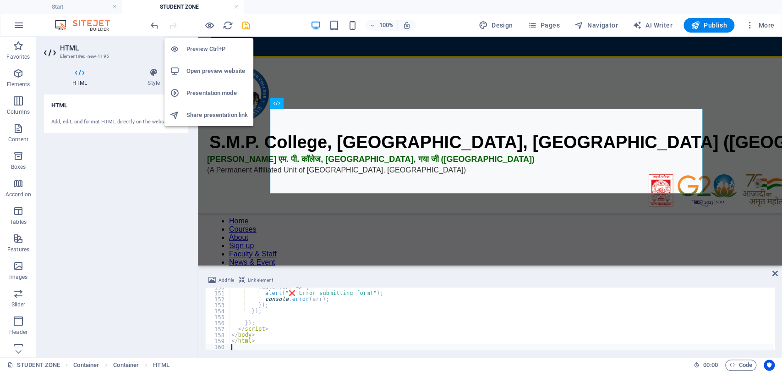
scroll to position [170, 0]
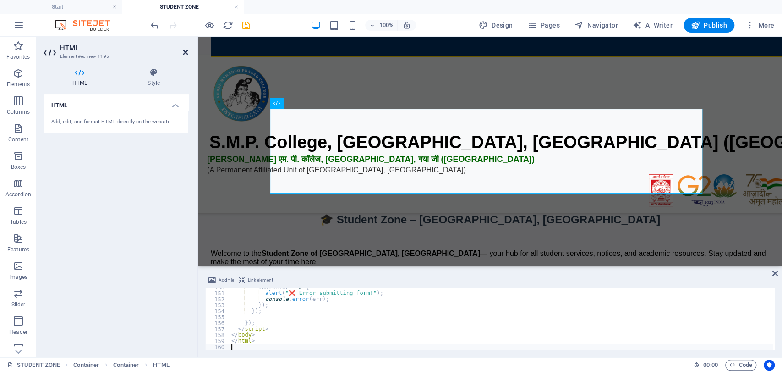
click at [184, 49] on icon at bounding box center [185, 52] width 5 height 7
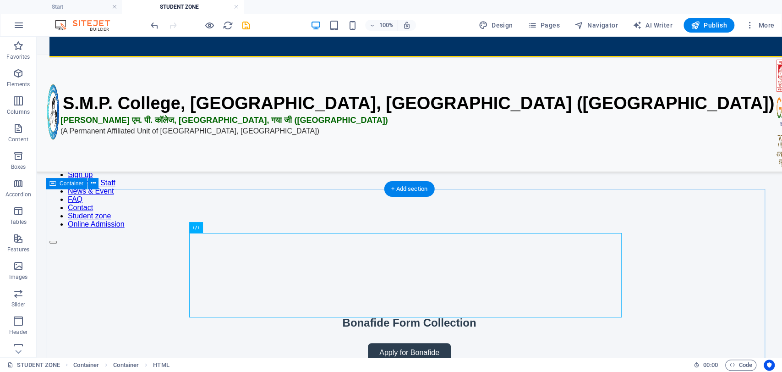
scroll to position [18, 0]
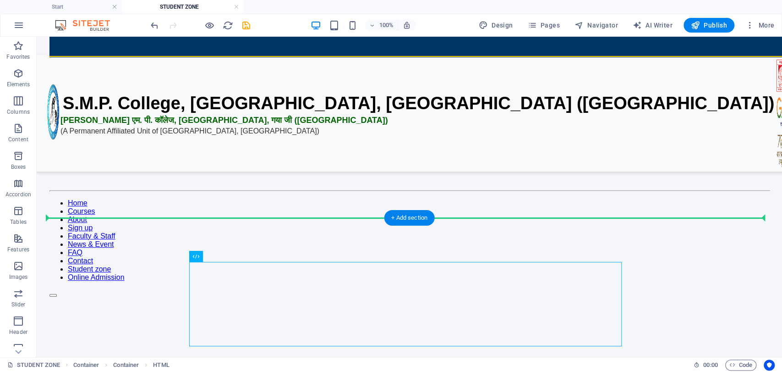
drag, startPoint x: 246, startPoint y: 293, endPoint x: 87, endPoint y: 278, distance: 159.7
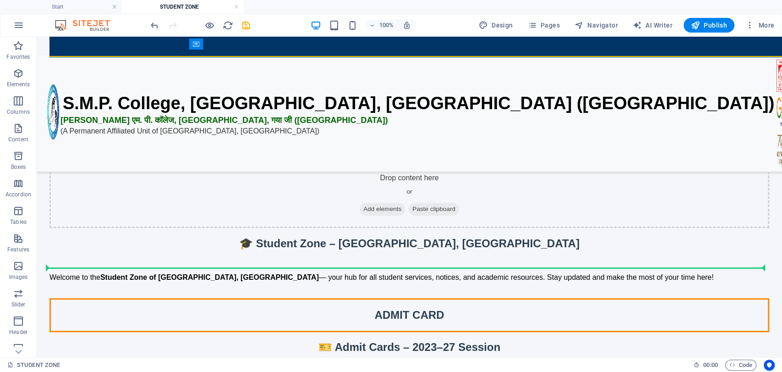
scroll to position [307, 0]
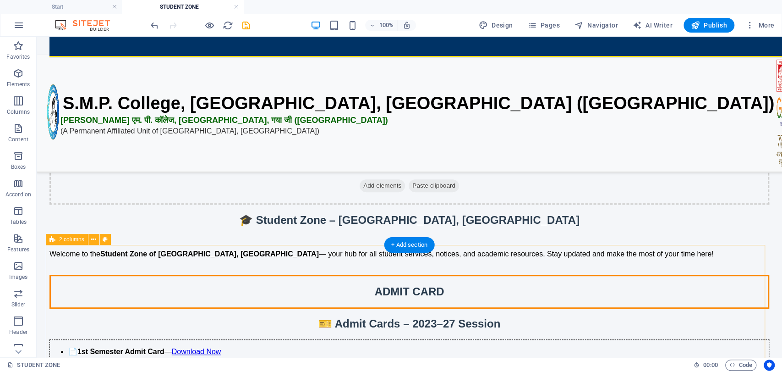
drag, startPoint x: 108, startPoint y: 248, endPoint x: 119, endPoint y: 279, distance: 33.0
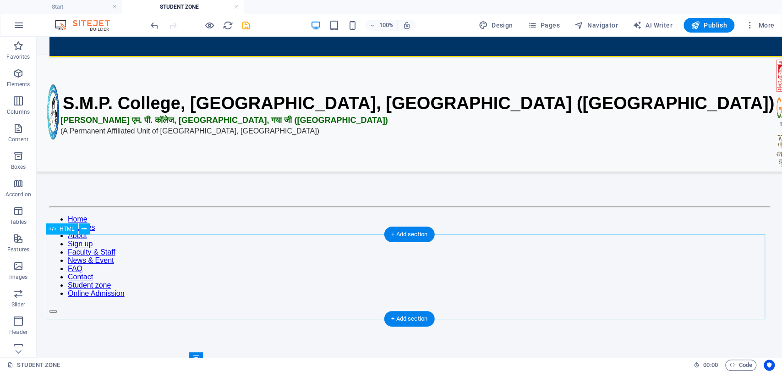
scroll to position [0, 0]
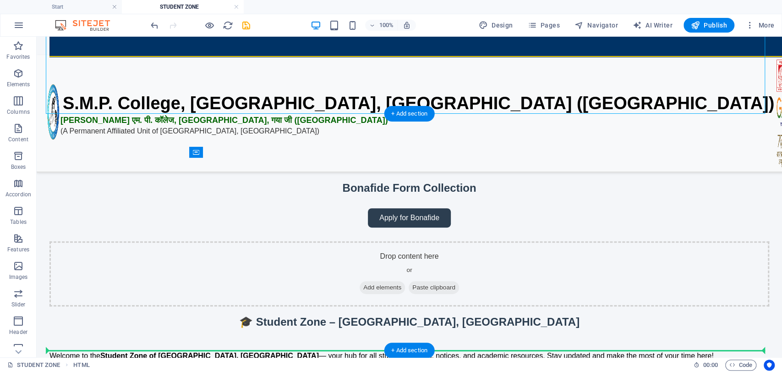
drag, startPoint x: 99, startPoint y: 265, endPoint x: 150, endPoint y: 270, distance: 51.1
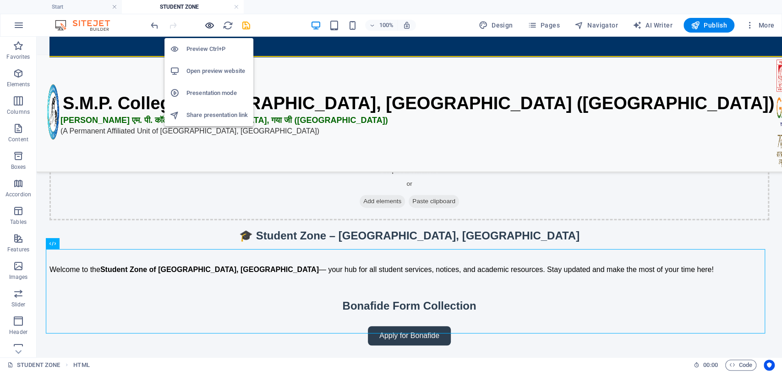
click at [208, 26] on icon "button" at bounding box center [209, 25] width 11 height 11
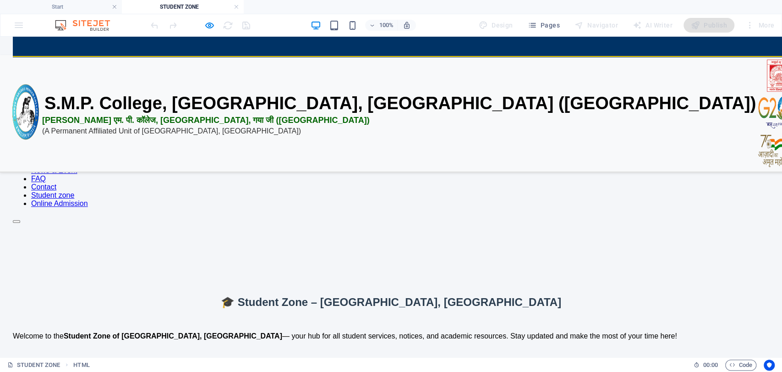
scroll to position [194, 0]
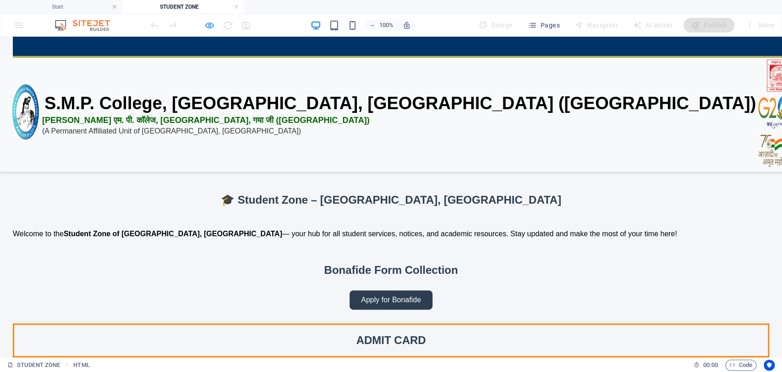
click at [205, 22] on icon "button" at bounding box center [209, 25] width 11 height 11
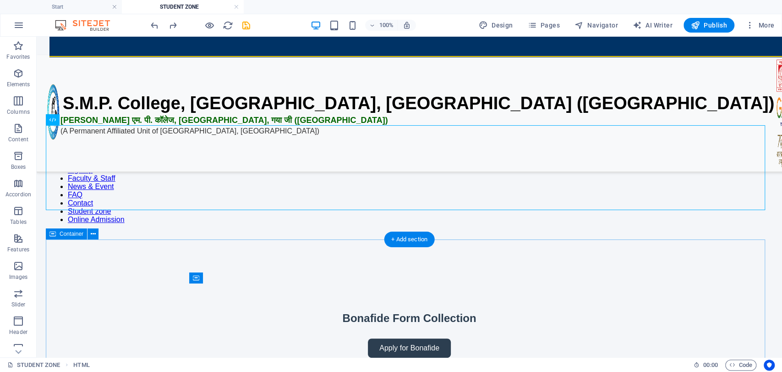
scroll to position [81, 0]
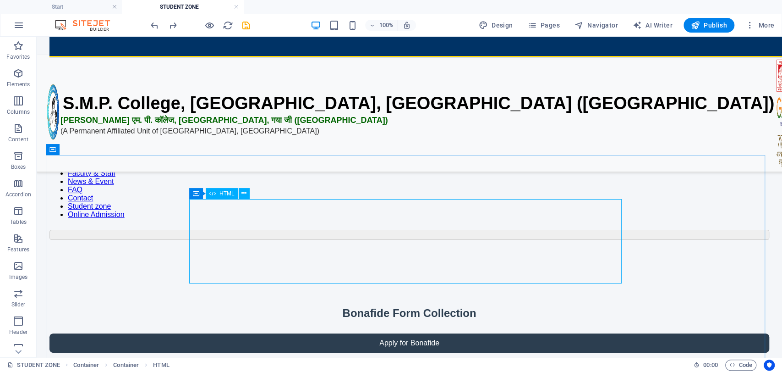
click at [212, 192] on icon at bounding box center [212, 193] width 6 height 11
click at [247, 196] on button at bounding box center [244, 193] width 11 height 11
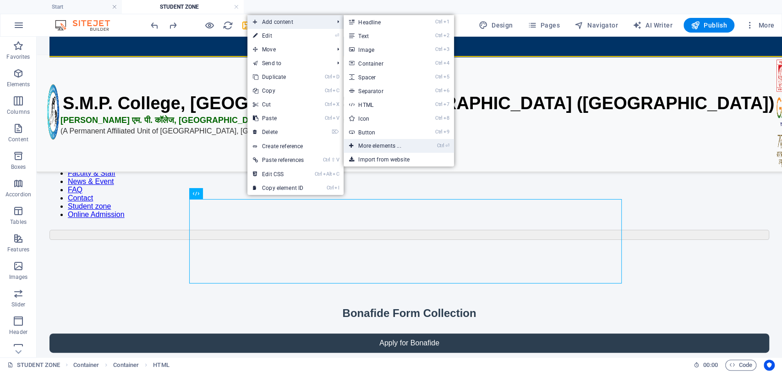
click at [391, 141] on link "Ctrl ⏎ More elements ..." at bounding box center [382, 146] width 76 height 14
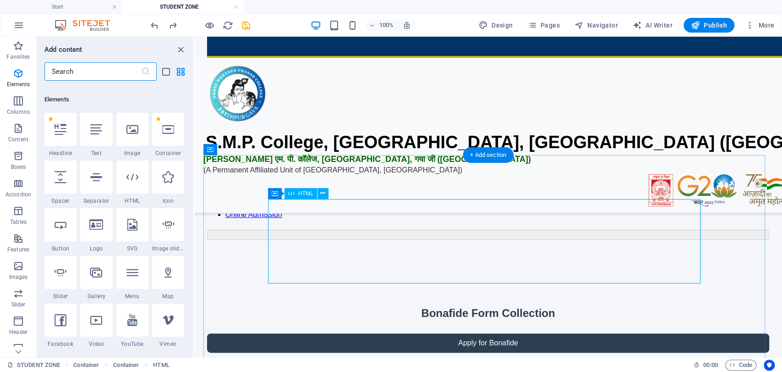
scroll to position [98, 0]
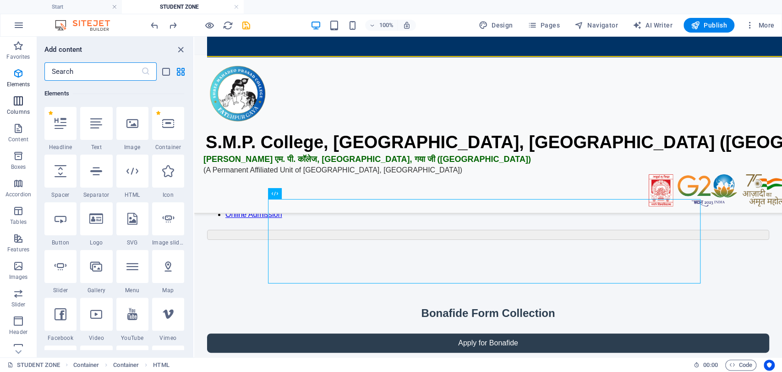
click at [15, 112] on p "Columns" at bounding box center [18, 111] width 23 height 7
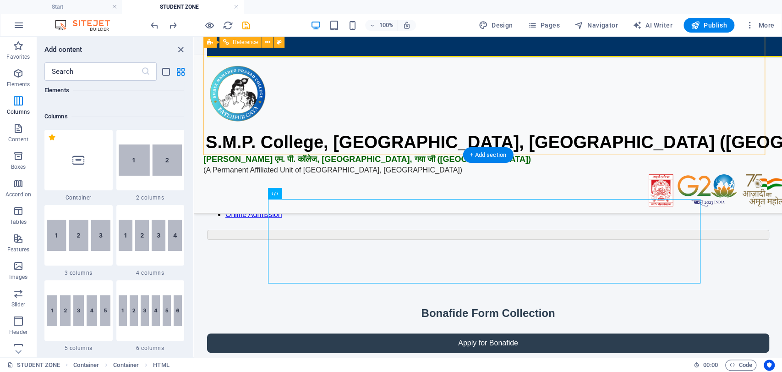
scroll to position [454, 0]
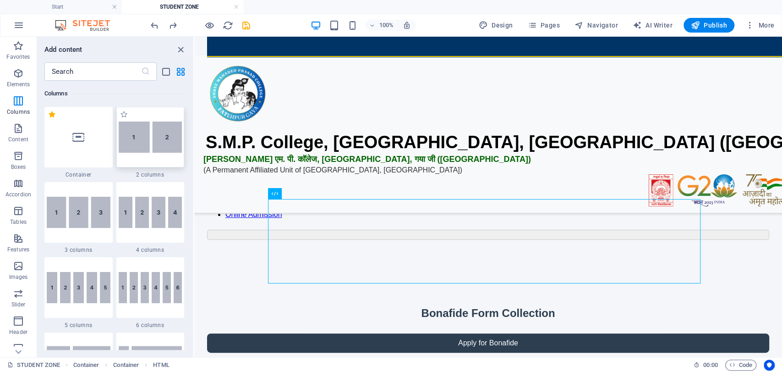
click at [149, 139] on img at bounding box center [151, 136] width 64 height 31
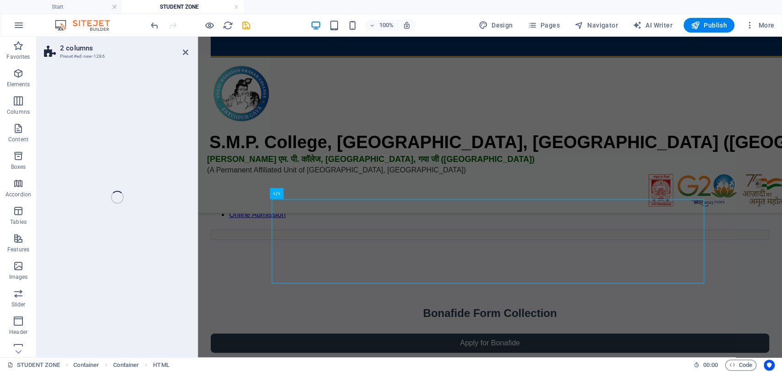
scroll to position [381, 0]
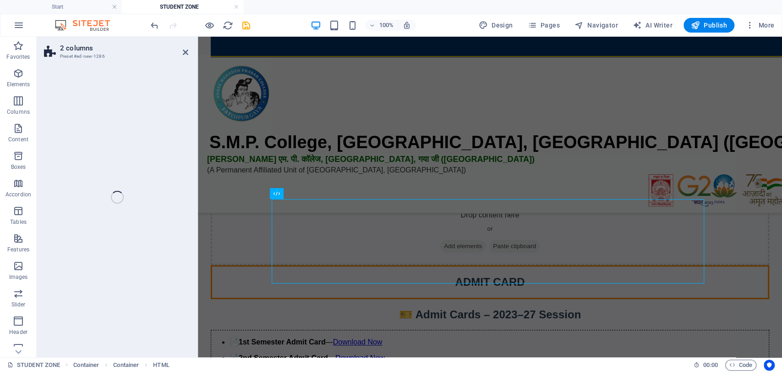
select select "rem"
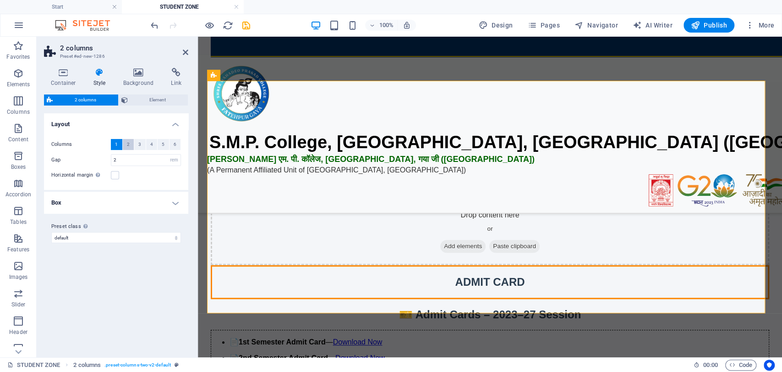
click at [127, 143] on span "2" at bounding box center [128, 144] width 3 height 11
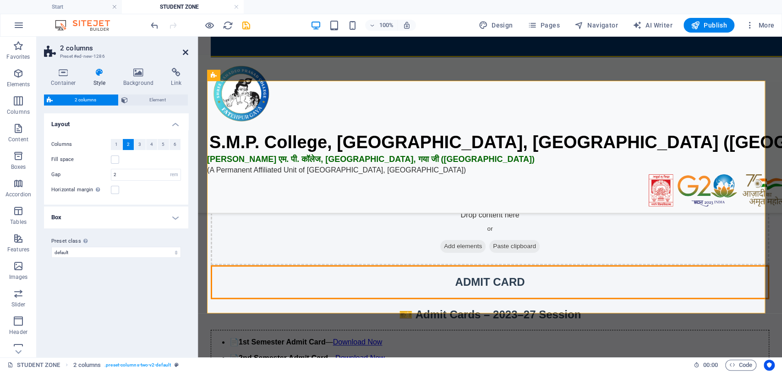
click at [187, 49] on icon at bounding box center [185, 52] width 5 height 7
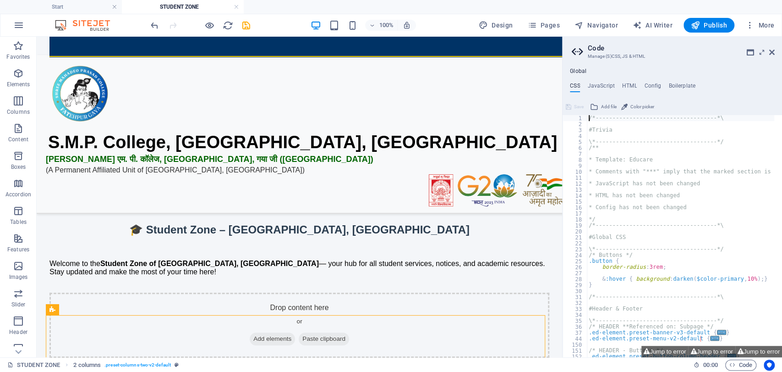
scroll to position [229, 0]
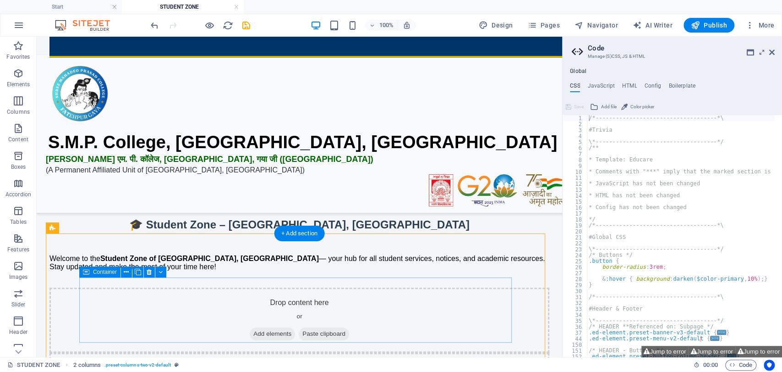
click at [264, 327] on span "Add elements" at bounding box center [272, 333] width 45 height 13
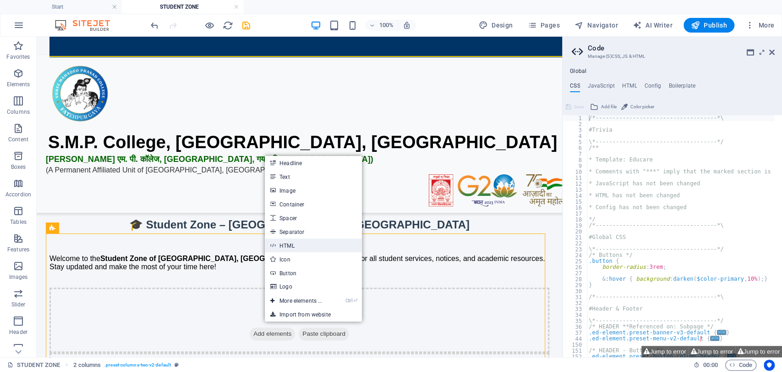
click at [304, 241] on link "HTML" at bounding box center [313, 245] width 97 height 14
drag, startPoint x: 341, startPoint y: 278, endPoint x: 311, endPoint y: 241, distance: 47.2
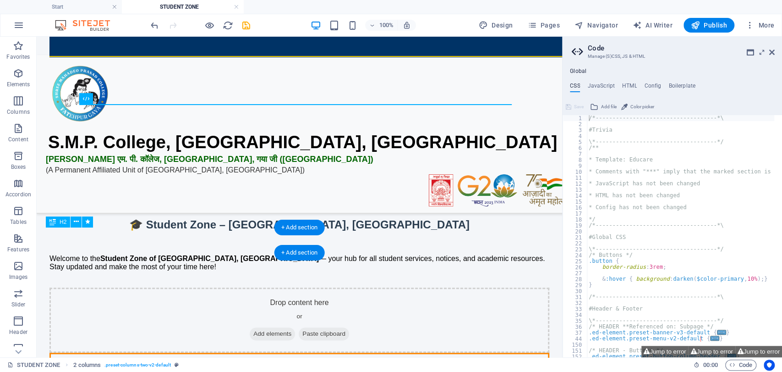
scroll to position [402, 0]
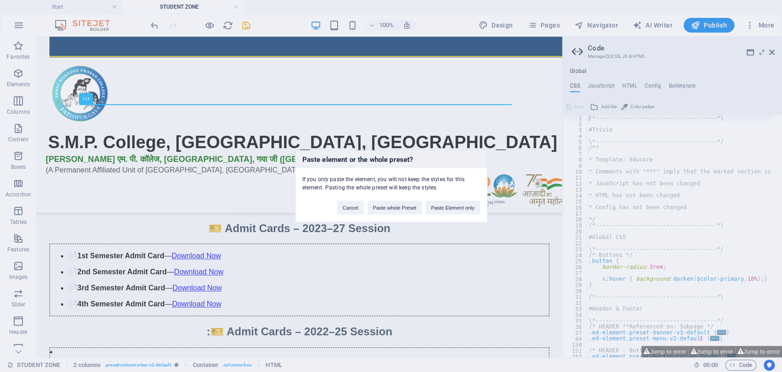
click at [774, 51] on div "Paste element or the whole preset? If you only paste the element, you will not …" at bounding box center [391, 186] width 782 height 372
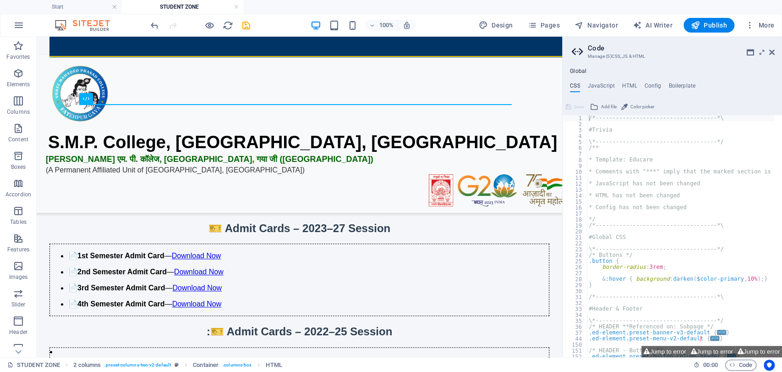
click at [779, 55] on aside "Code Manage (S)CSS, JS & HTML Global CSS JavaScript HTML Config Boilerplate /*-…" at bounding box center [672, 197] width 220 height 320
click at [770, 54] on icon at bounding box center [771, 52] width 5 height 7
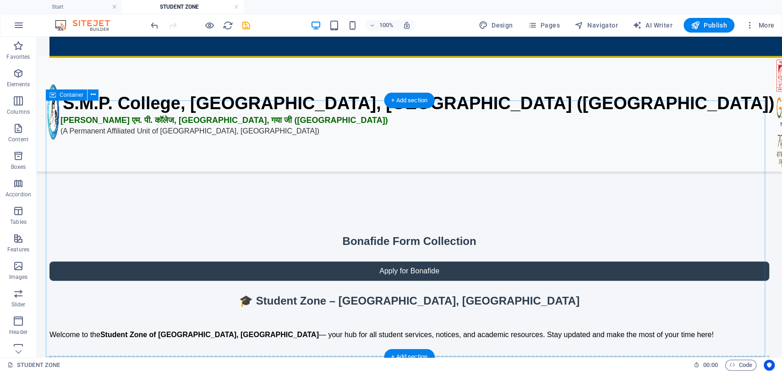
scroll to position [0, 0]
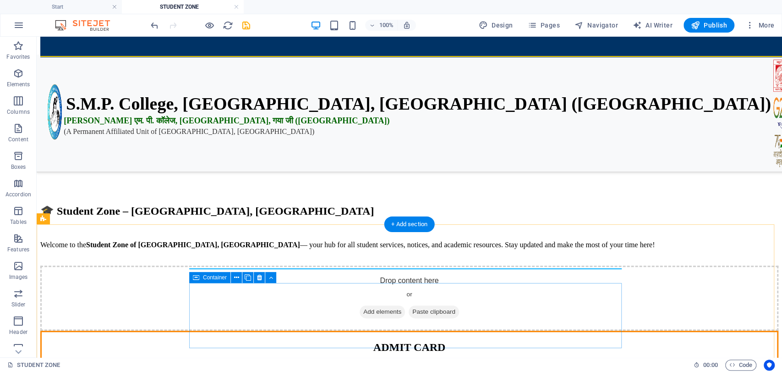
click at [375, 305] on span "Add elements" at bounding box center [382, 311] width 45 height 13
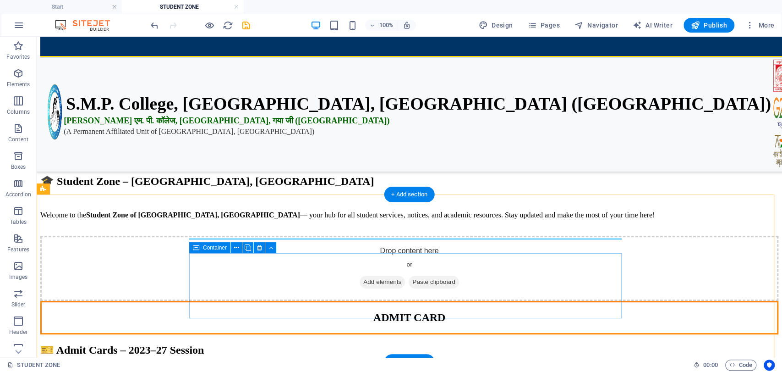
click at [376, 288] on span "Add elements" at bounding box center [382, 281] width 45 height 13
drag, startPoint x: 376, startPoint y: 299, endPoint x: 215, endPoint y: 300, distance: 160.8
click at [376, 288] on span "Add elements" at bounding box center [382, 281] width 45 height 13
click at [215, 300] on div "Drop content here or Add elements Paste clipboard" at bounding box center [409, 268] width 738 height 65
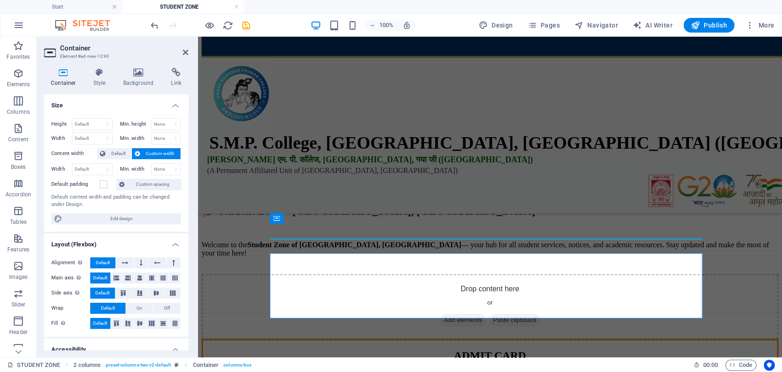
click at [184, 48] on h2 "Container" at bounding box center [124, 48] width 128 height 8
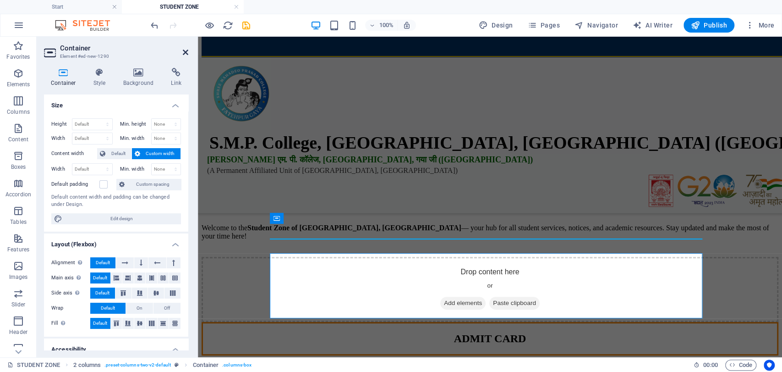
click at [183, 52] on icon at bounding box center [185, 52] width 5 height 7
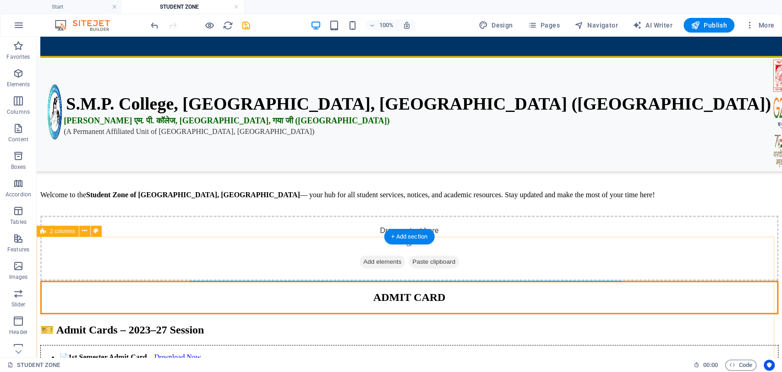
scroll to position [225, 0]
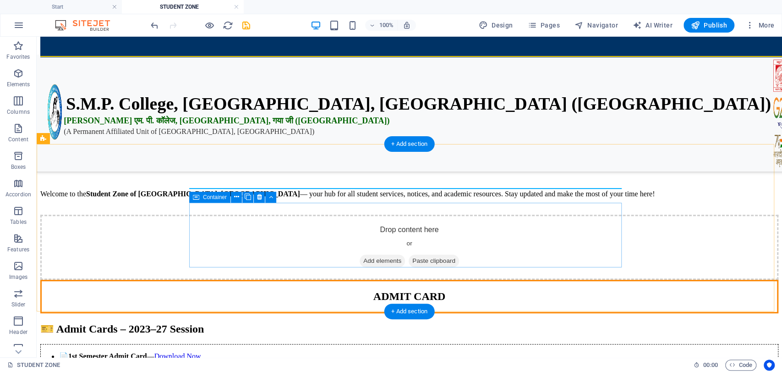
click at [377, 254] on span "Add elements" at bounding box center [382, 260] width 45 height 13
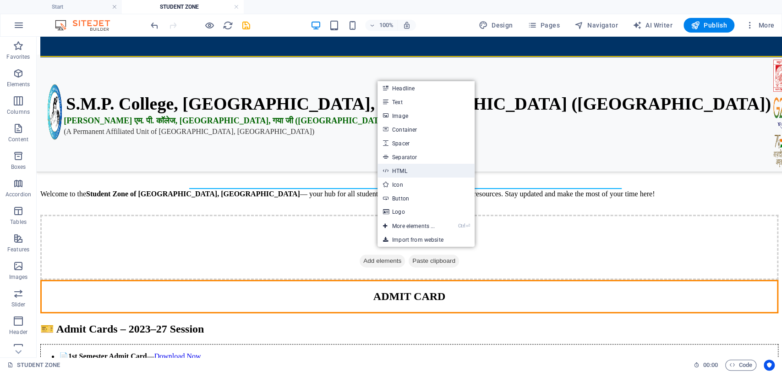
click at [418, 170] on link "HTML" at bounding box center [426, 171] width 97 height 14
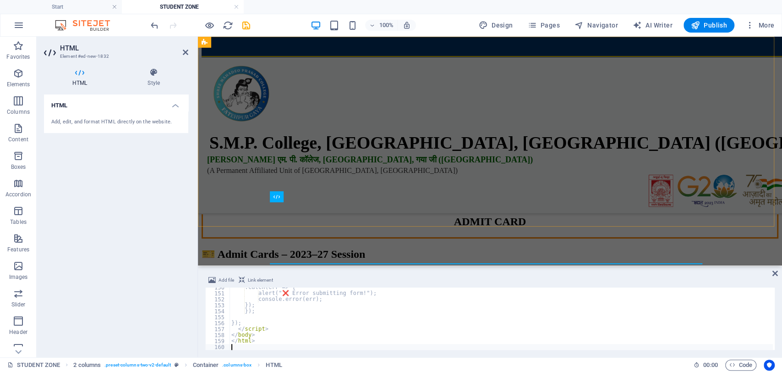
scroll to position [891, 0]
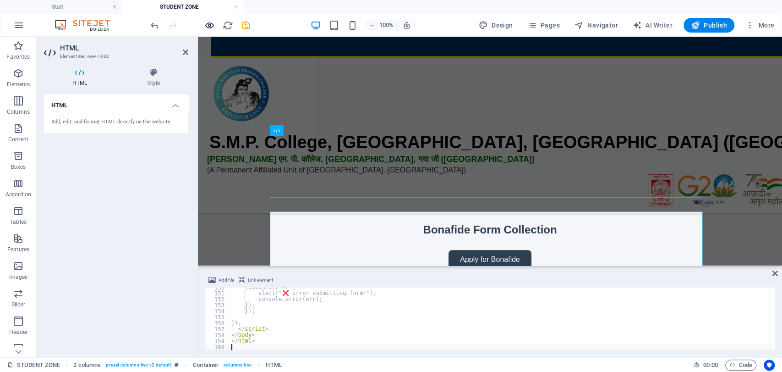
click at [207, 24] on icon "button" at bounding box center [209, 25] width 11 height 11
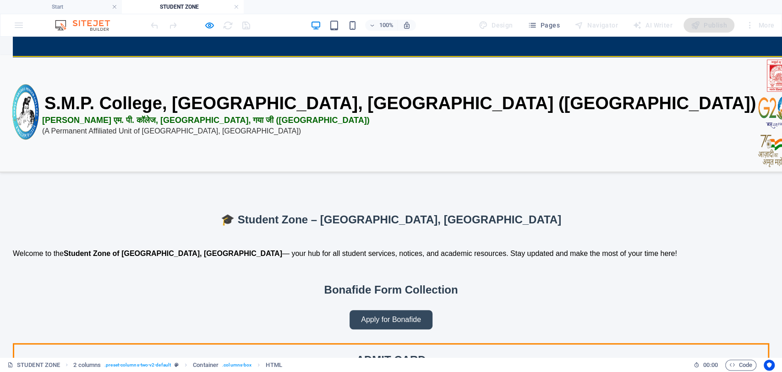
click at [401, 310] on button "Apply for Bonafide" at bounding box center [391, 319] width 83 height 19
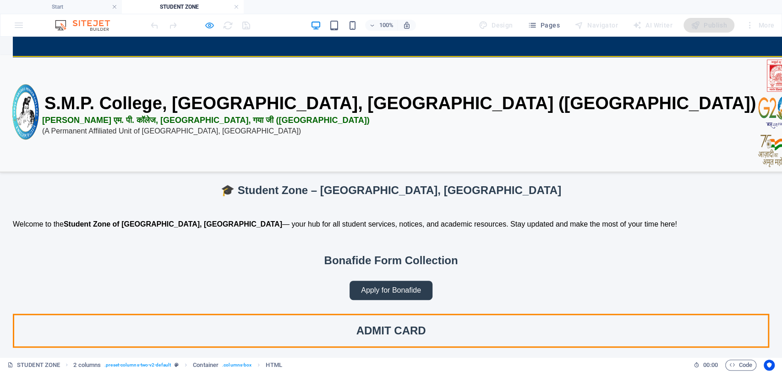
click at [204, 24] on span "button" at bounding box center [209, 25] width 11 height 11
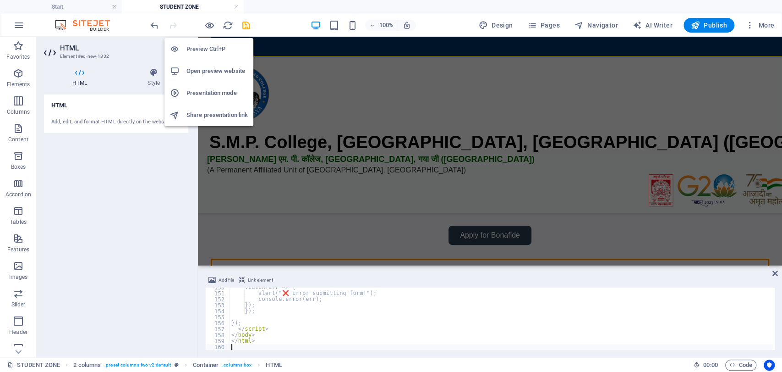
scroll to position [128, 0]
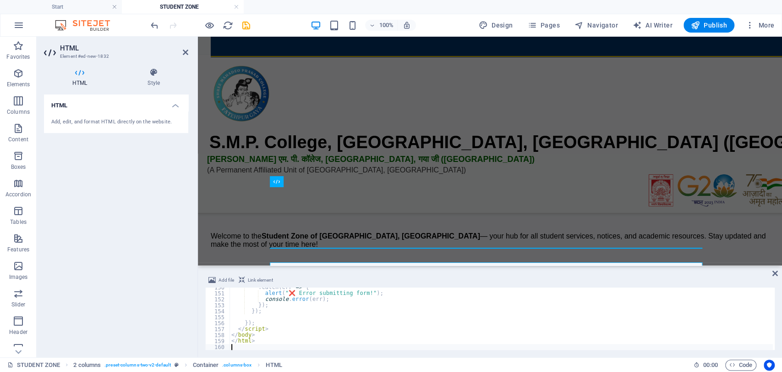
type textarea "</html>"
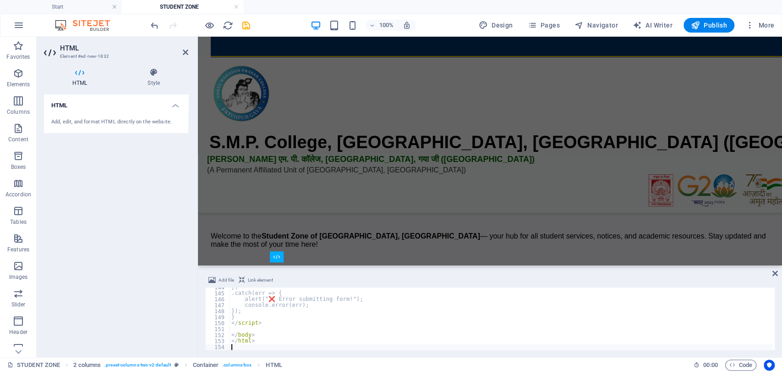
scroll to position [855, 0]
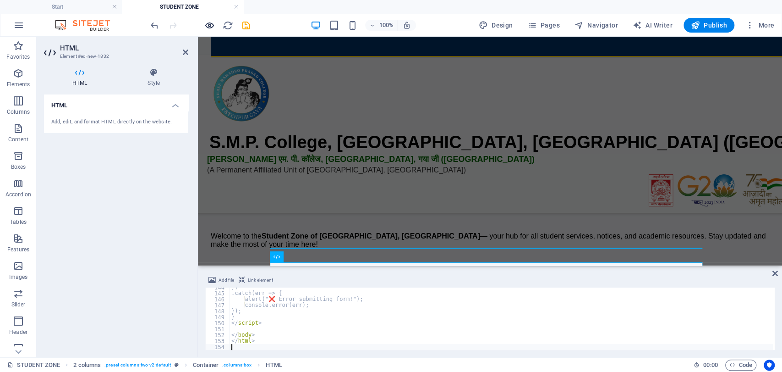
click at [210, 24] on icon "button" at bounding box center [209, 25] width 11 height 11
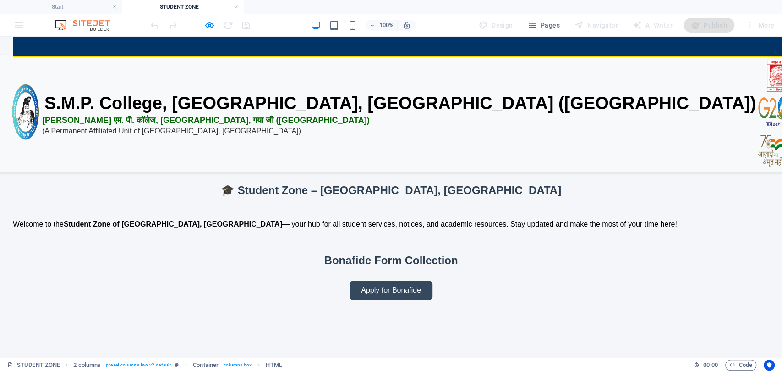
click at [408, 300] on button "Apply for Bonafide" at bounding box center [391, 289] width 83 height 19
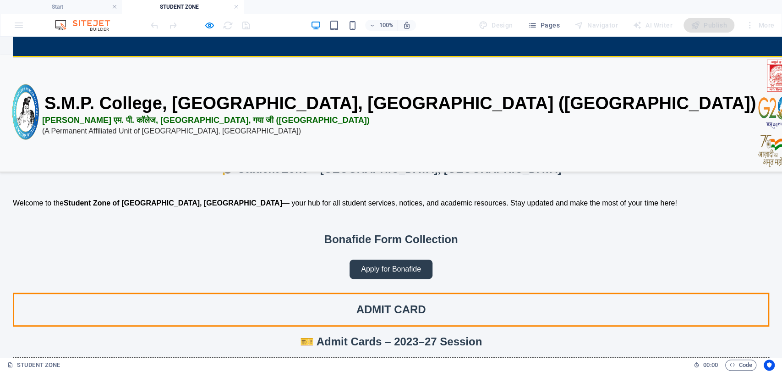
scroll to position [225, 0]
click at [403, 259] on button "Apply for Bonafide" at bounding box center [391, 268] width 83 height 19
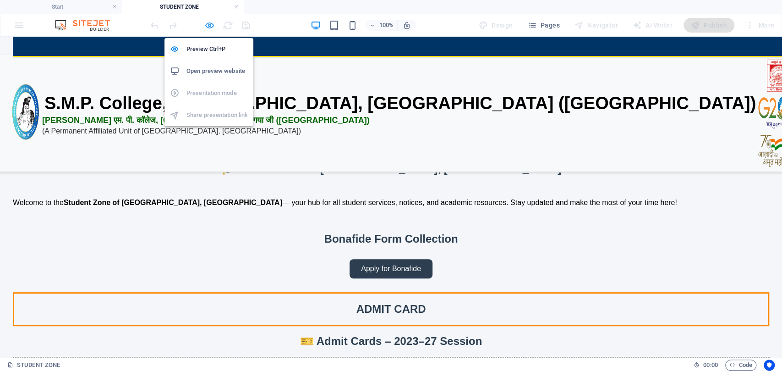
click at [209, 22] on icon "button" at bounding box center [209, 25] width 11 height 11
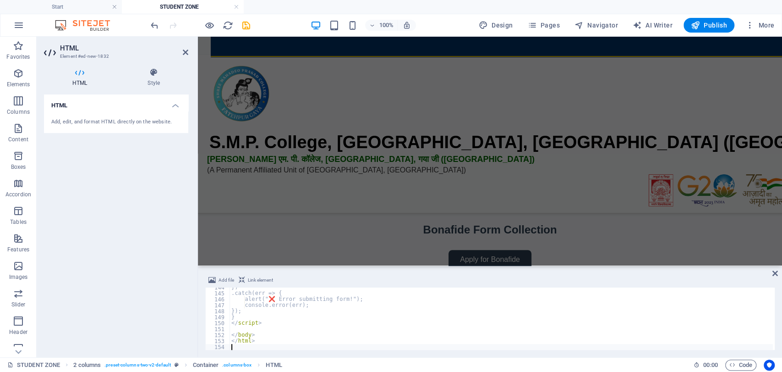
scroll to position [855, 0]
click at [188, 52] on aside "HTML Element #ed-new-1832 HTML Style HTML Add, edit, and format HTML directly o…" at bounding box center [117, 197] width 161 height 320
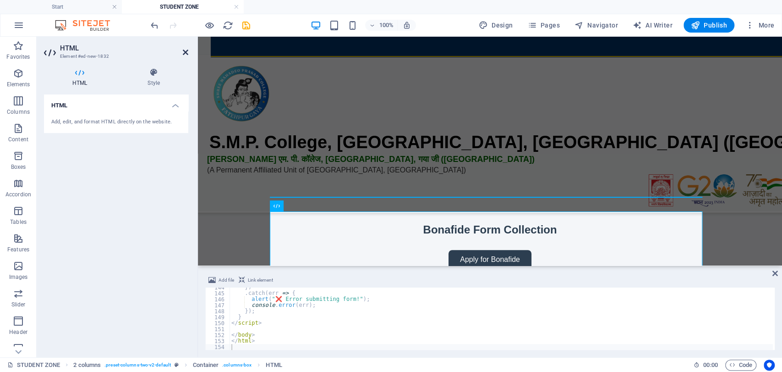
click at [185, 53] on icon at bounding box center [185, 52] width 5 height 7
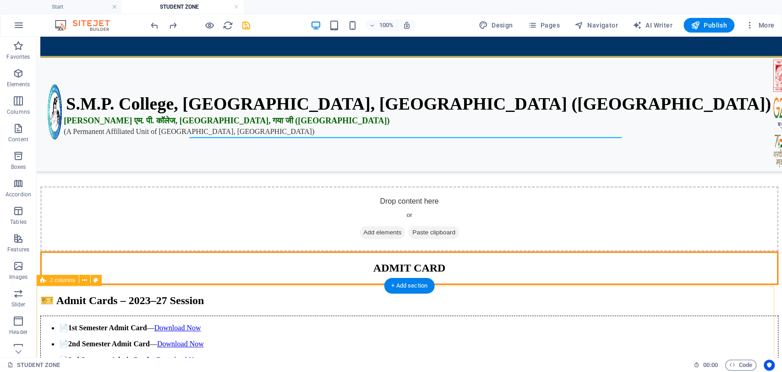
scroll to position [21, 0]
